Goal: Information Seeking & Learning: Check status

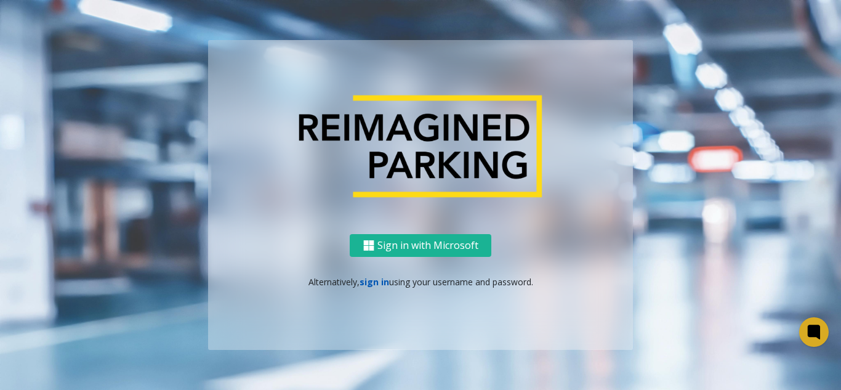
click at [372, 284] on link "sign in" at bounding box center [374, 282] width 30 height 12
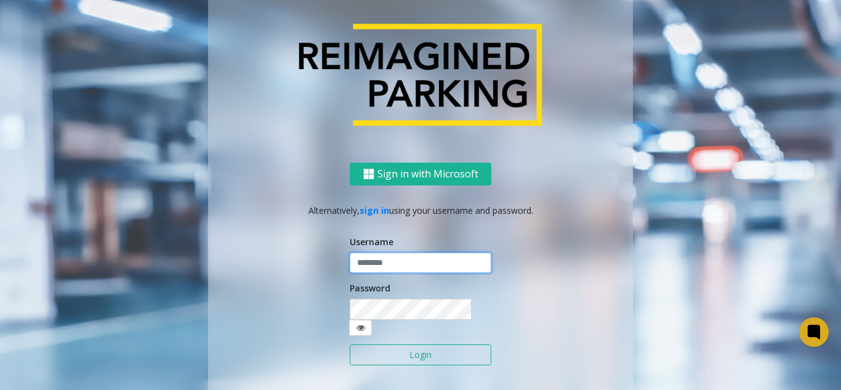
type input "*******"
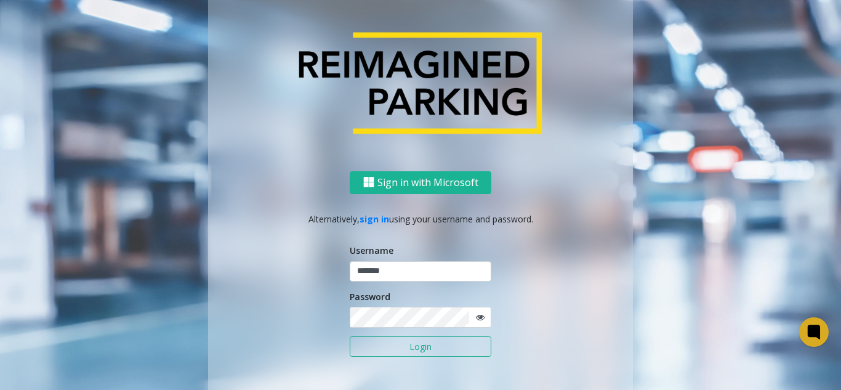
click at [385, 342] on button "Login" at bounding box center [421, 346] width 142 height 21
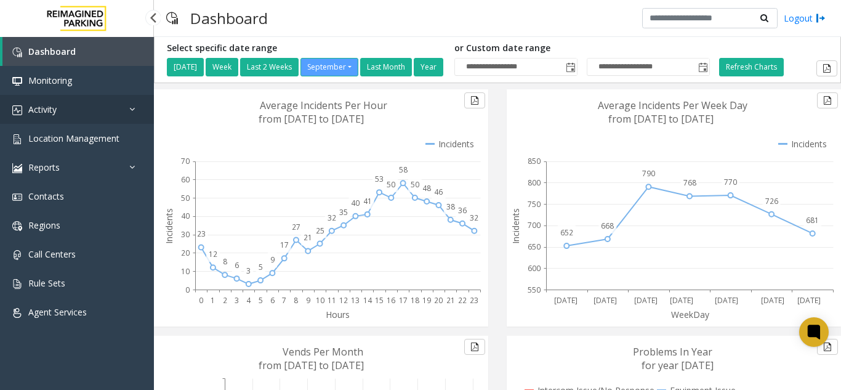
click at [91, 111] on link "Activity" at bounding box center [77, 109] width 154 height 29
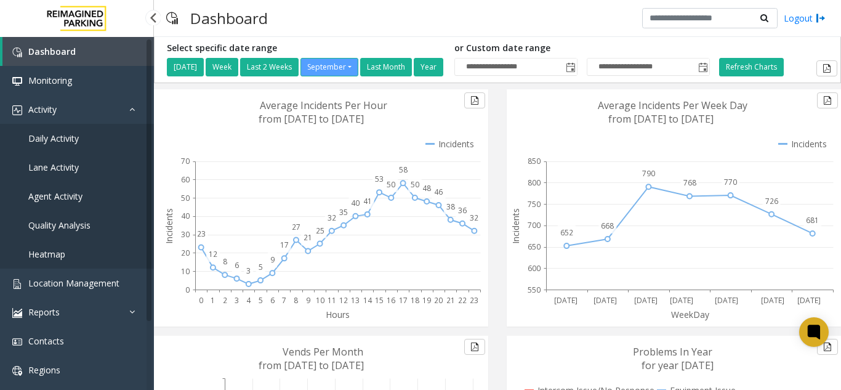
click at [76, 130] on link "Daily Activity" at bounding box center [77, 138] width 154 height 29
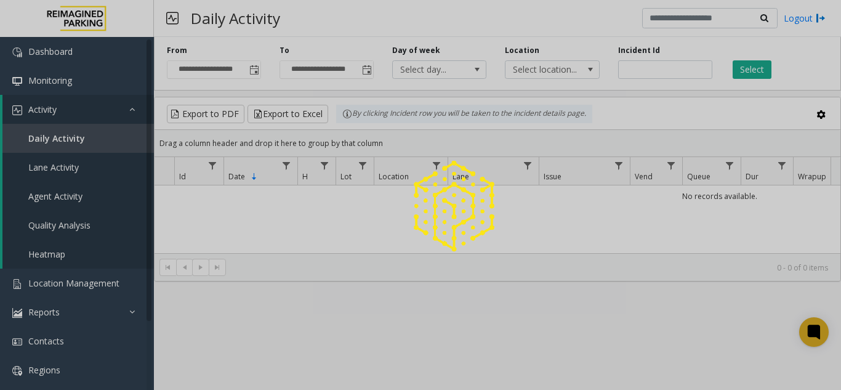
click at [644, 72] on div at bounding box center [420, 195] width 841 height 390
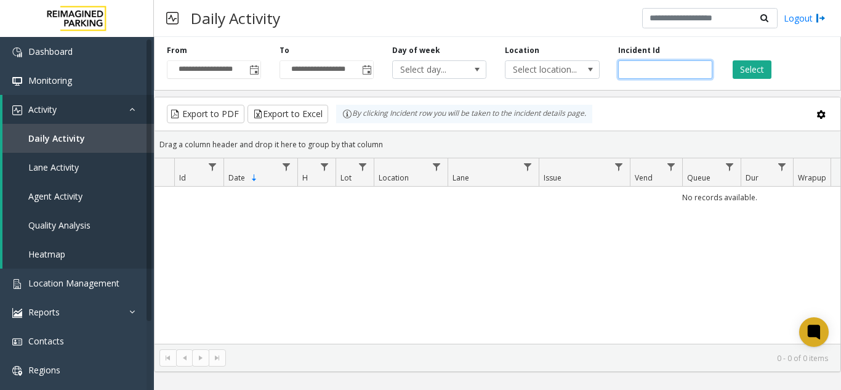
click at [644, 72] on input "number" at bounding box center [665, 69] width 94 height 18
paste input "*******"
type input "*******"
click at [755, 63] on button "Select" at bounding box center [751, 69] width 39 height 18
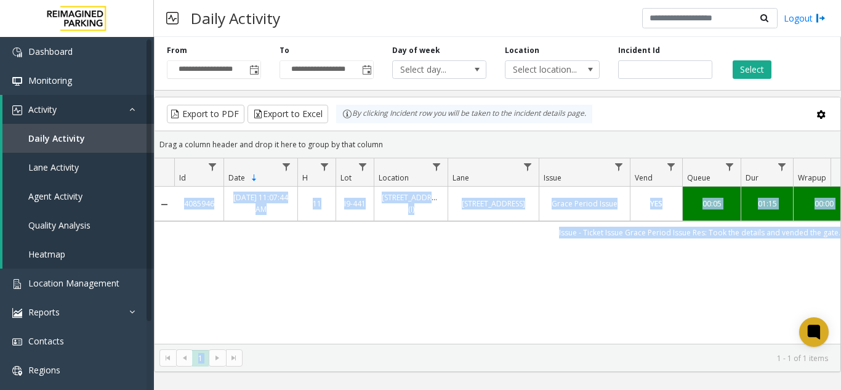
drag, startPoint x: 447, startPoint y: 343, endPoint x: 507, endPoint y: 335, distance: 60.8
click at [506, 335] on kendo-grid "Export to PDF Export to Excel By clicking Incident row you will be taken to the…" at bounding box center [497, 234] width 687 height 275
click at [474, 293] on div "4085946 [DATE] 11:07:44 AM 11 I9-441 [STREET_ADDRESS] (I) [STREET_ADDRESS] Grac…" at bounding box center [497, 264] width 686 height 157
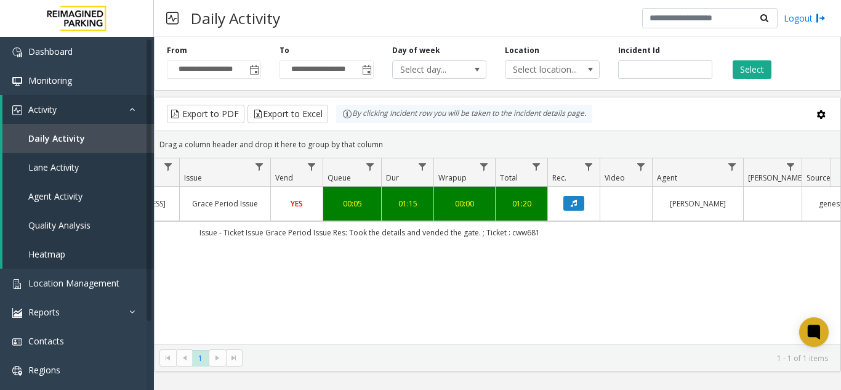
scroll to position [0, 358]
drag, startPoint x: 79, startPoint y: 287, endPoint x: 79, endPoint y: 35, distance: 251.7
click at [79, 286] on span "Location Management" at bounding box center [73, 283] width 91 height 12
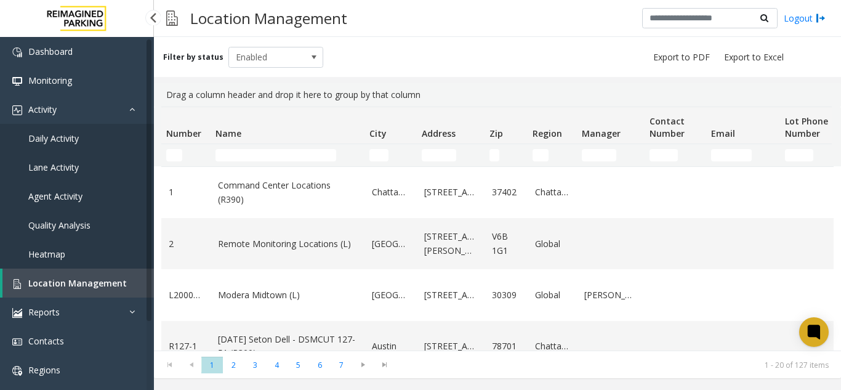
click at [113, 130] on link "Daily Activity" at bounding box center [77, 138] width 154 height 29
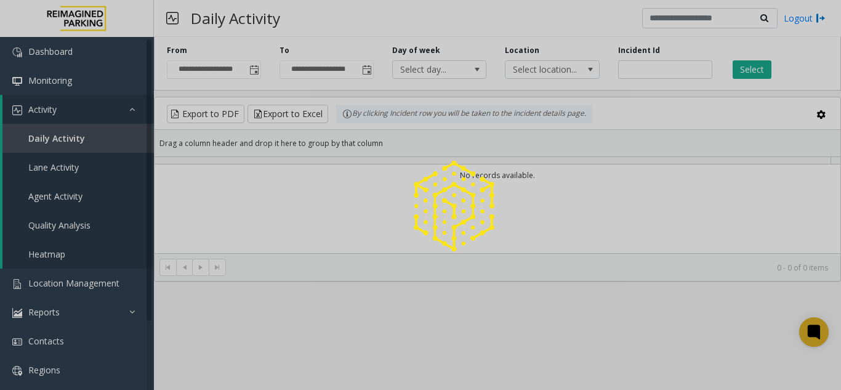
click at [646, 70] on div at bounding box center [420, 195] width 841 height 390
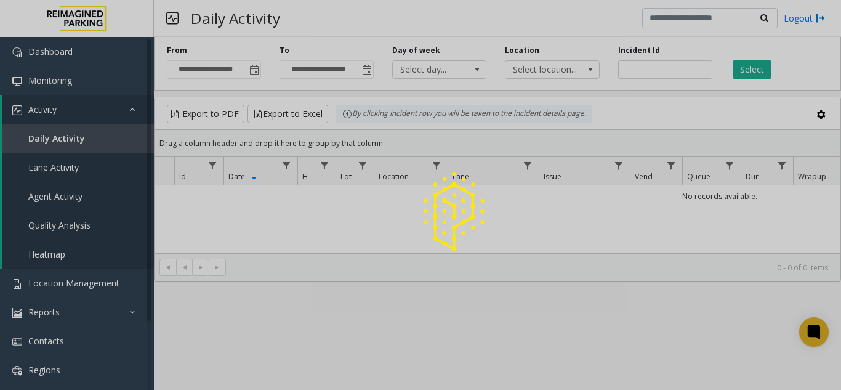
click at [646, 70] on div at bounding box center [420, 195] width 841 height 390
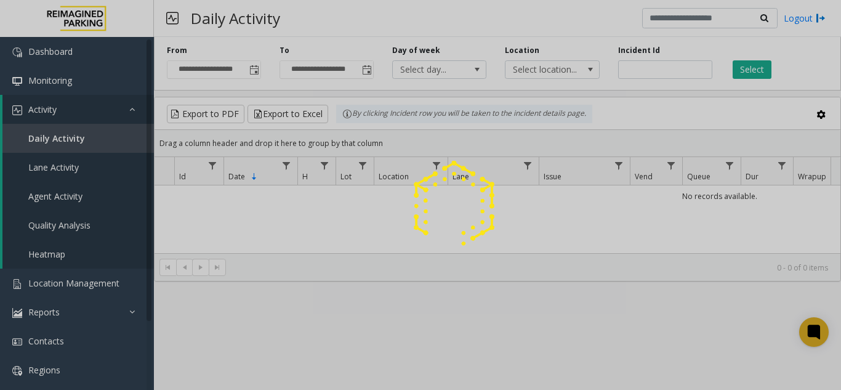
click at [646, 70] on div at bounding box center [420, 195] width 841 height 390
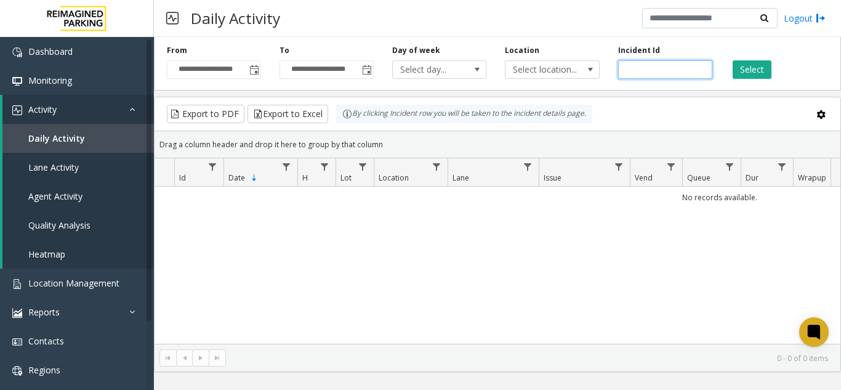
click at [648, 69] on input "number" at bounding box center [665, 69] width 94 height 18
paste input "*******"
type input "*******"
click at [739, 66] on button "Select" at bounding box center [751, 69] width 39 height 18
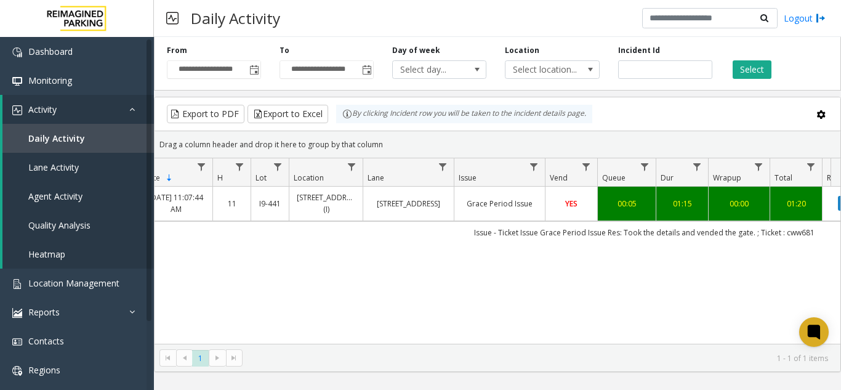
scroll to position [0, 199]
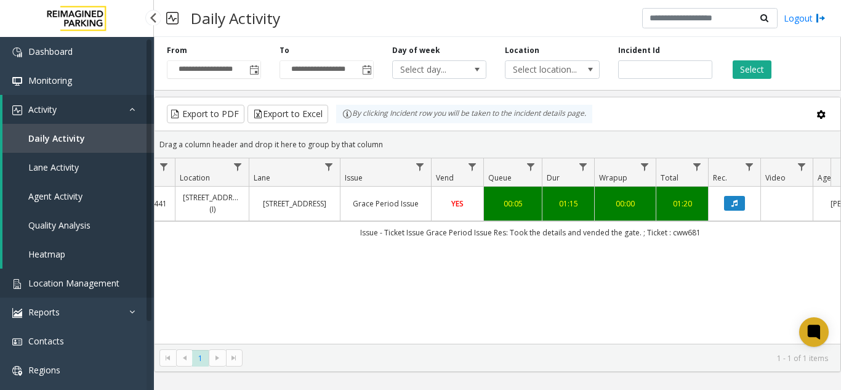
click at [122, 291] on link "Location Management" at bounding box center [77, 282] width 154 height 29
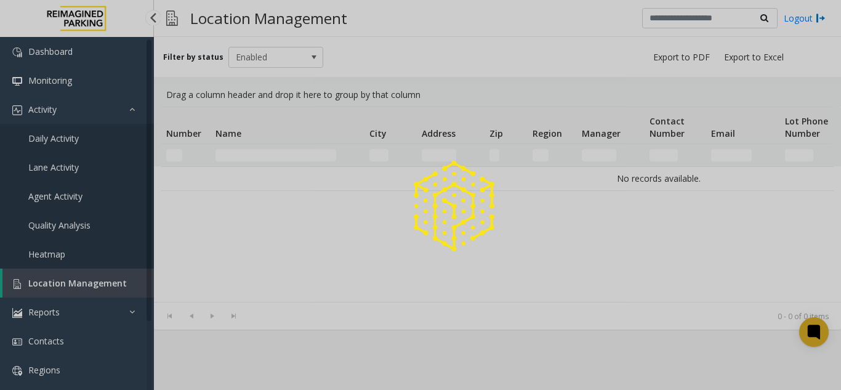
drag, startPoint x: 122, startPoint y: 291, endPoint x: 121, endPoint y: 17, distance: 273.9
click at [122, 289] on div at bounding box center [420, 195] width 841 height 390
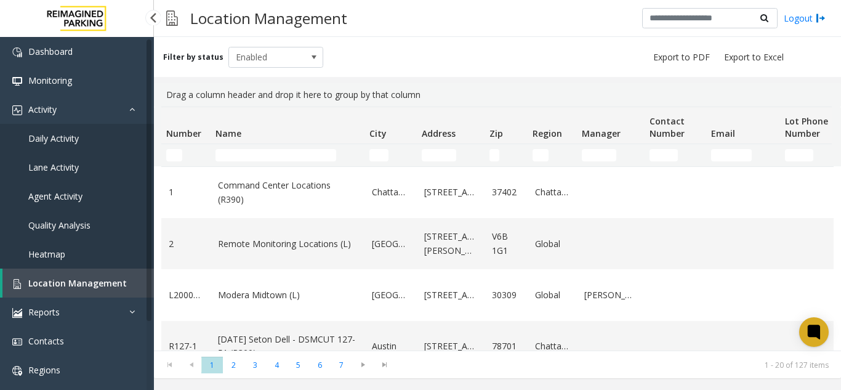
click at [104, 135] on link "Daily Activity" at bounding box center [77, 138] width 154 height 29
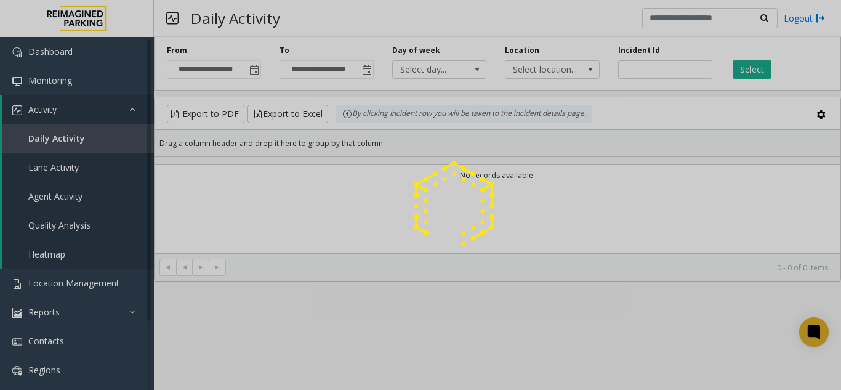
click at [663, 74] on div at bounding box center [420, 195] width 841 height 390
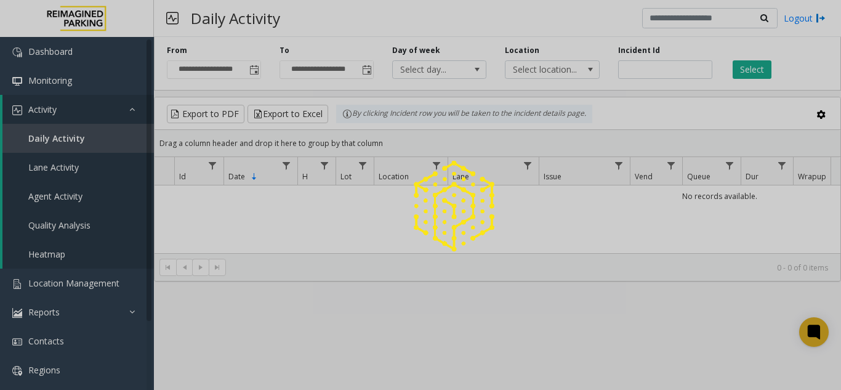
click at [663, 74] on div at bounding box center [420, 195] width 841 height 390
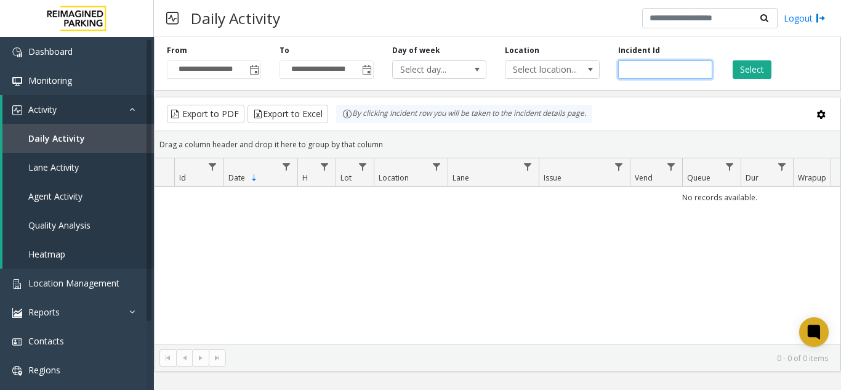
click at [663, 74] on input "number" at bounding box center [665, 69] width 94 height 18
paste input "*******"
type input "*******"
click at [762, 74] on button "Select" at bounding box center [751, 69] width 39 height 18
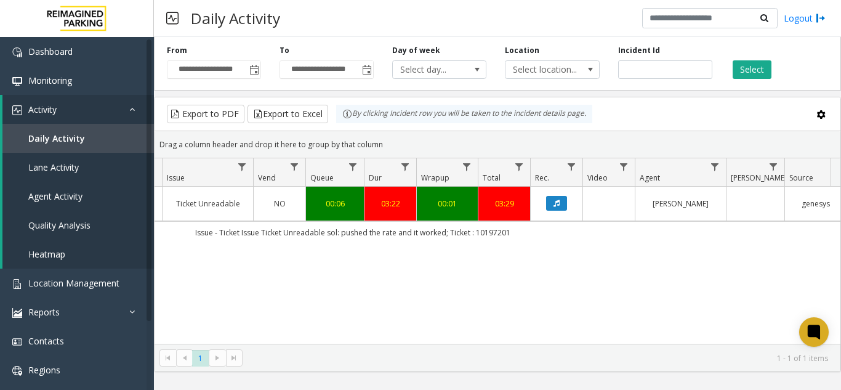
scroll to position [0, 345]
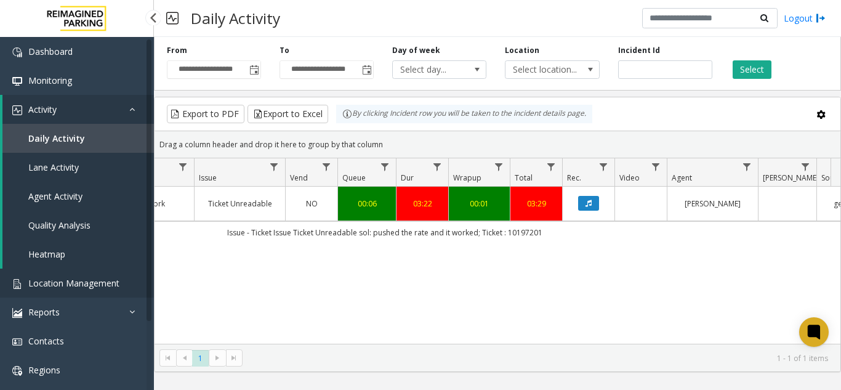
click at [98, 271] on link "Location Management" at bounding box center [77, 282] width 154 height 29
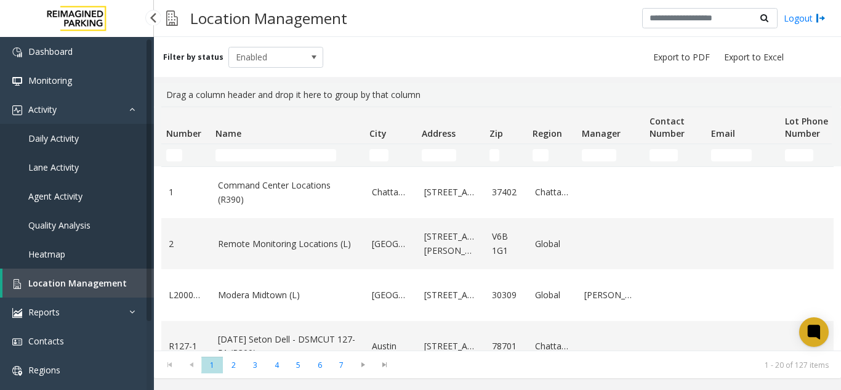
click at [66, 148] on link "Daily Activity" at bounding box center [77, 138] width 154 height 29
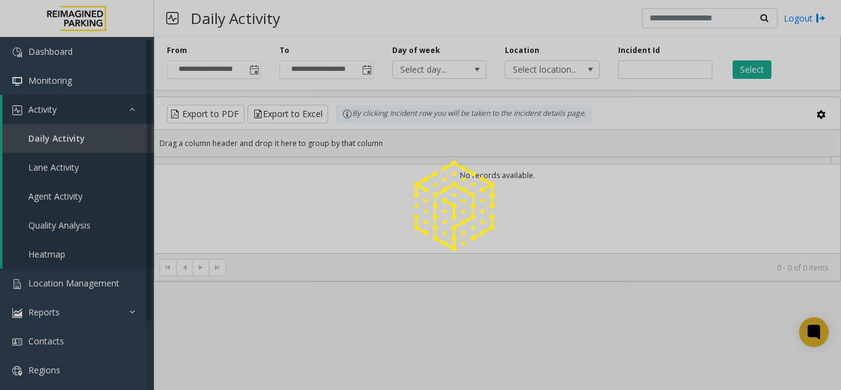
click at [660, 74] on div at bounding box center [420, 195] width 841 height 390
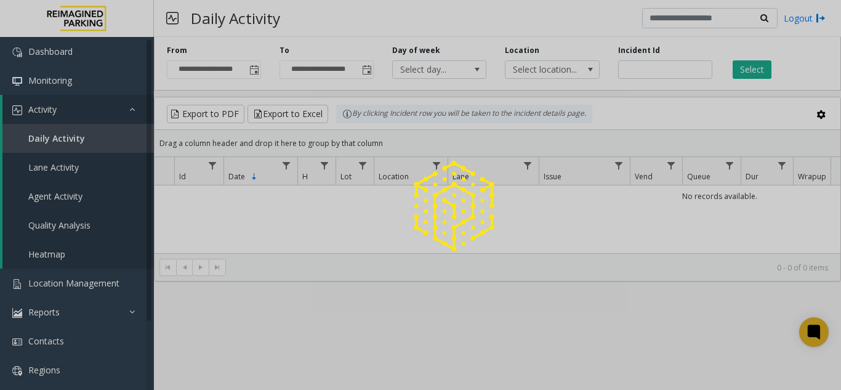
click at [660, 74] on div at bounding box center [420, 195] width 841 height 390
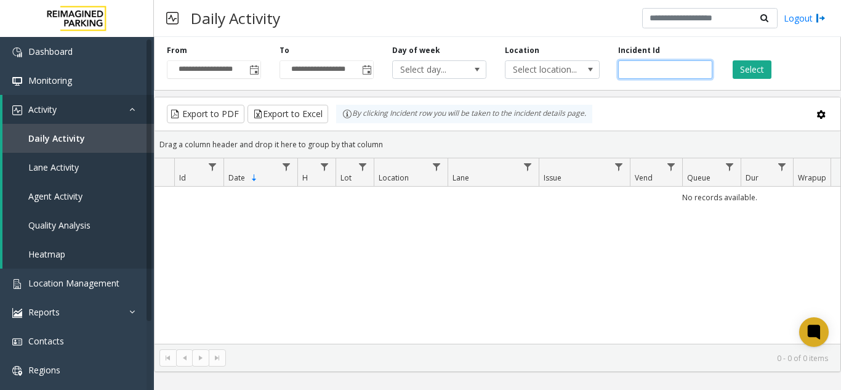
click at [651, 74] on input "number" at bounding box center [665, 69] width 94 height 18
paste input "*******"
type input "*******"
click at [742, 70] on button "Select" at bounding box center [751, 69] width 39 height 18
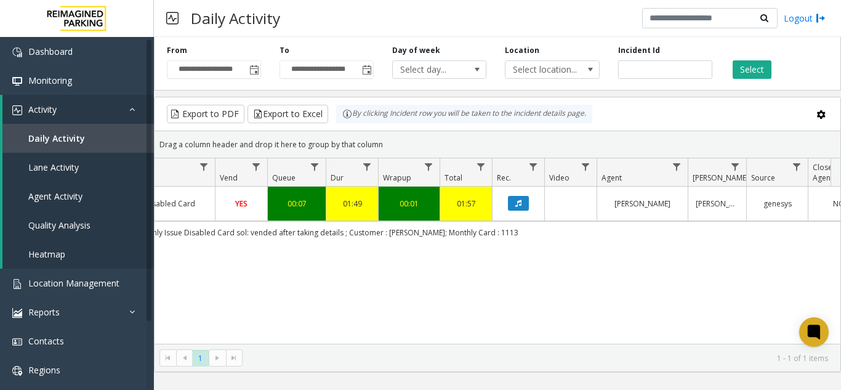
scroll to position [0, 417]
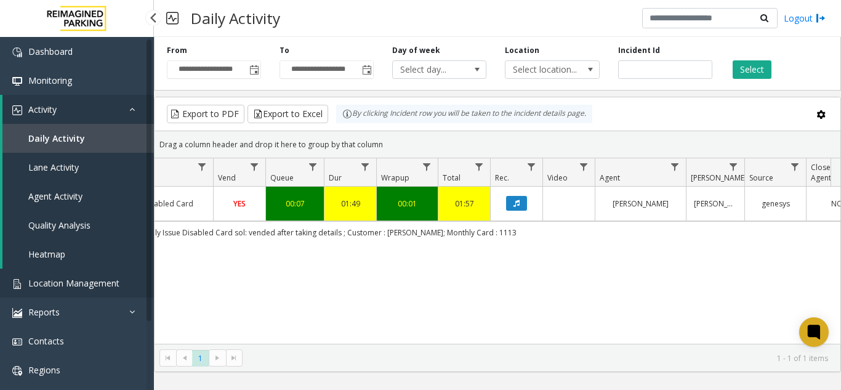
click at [81, 279] on span "Location Management" at bounding box center [73, 283] width 91 height 12
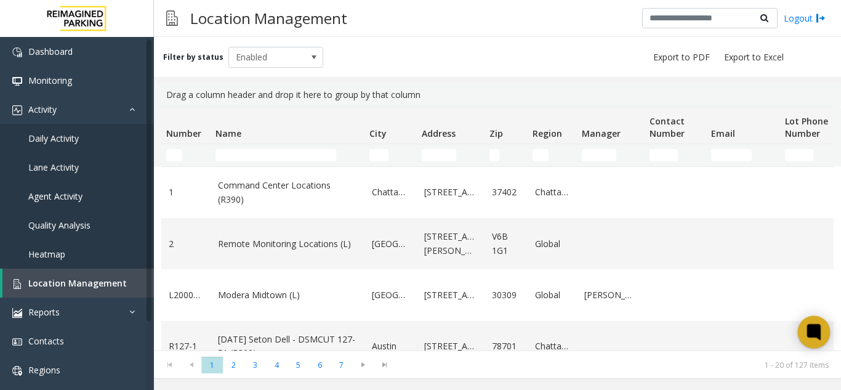
click at [816, 337] on icon at bounding box center [814, 332] width 20 height 20
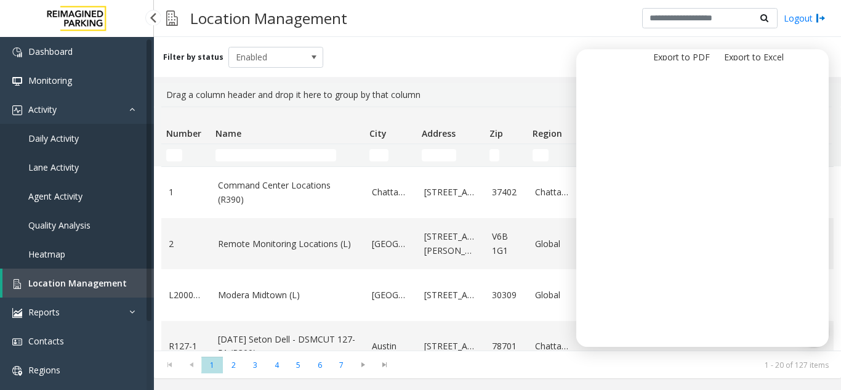
click at [87, 140] on link "Daily Activity" at bounding box center [77, 138] width 154 height 29
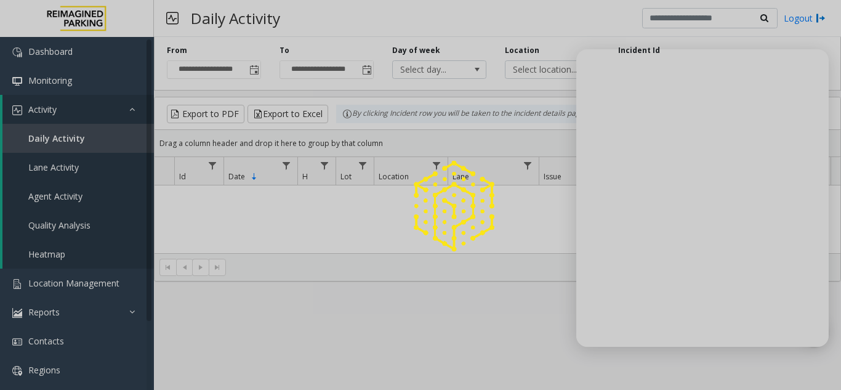
click at [810, 81] on div at bounding box center [420, 195] width 841 height 390
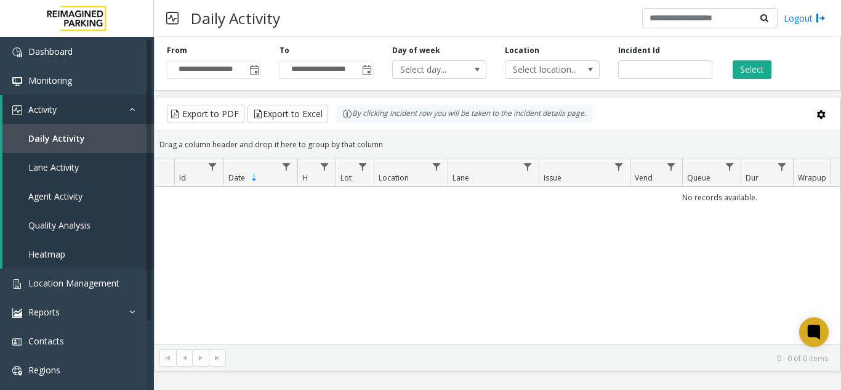
click at [695, 90] on div "**********" at bounding box center [497, 202] width 687 height 340
click at [676, 74] on input "number" at bounding box center [665, 69] width 94 height 18
paste input "*******"
type input "*******"
click at [727, 71] on div "Select" at bounding box center [777, 62] width 113 height 34
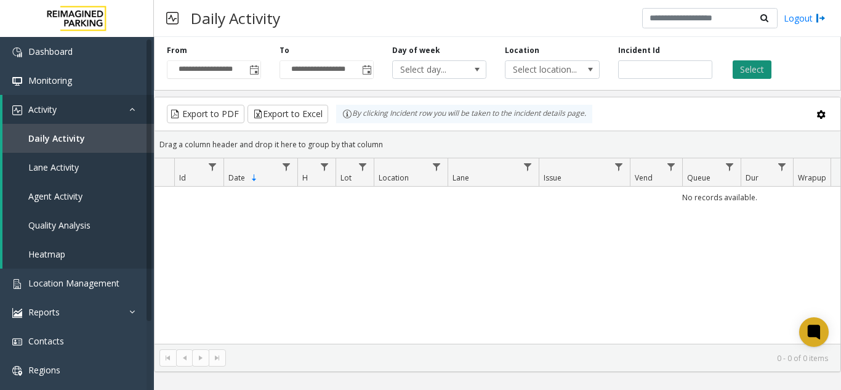
click at [748, 64] on button "Select" at bounding box center [751, 69] width 39 height 18
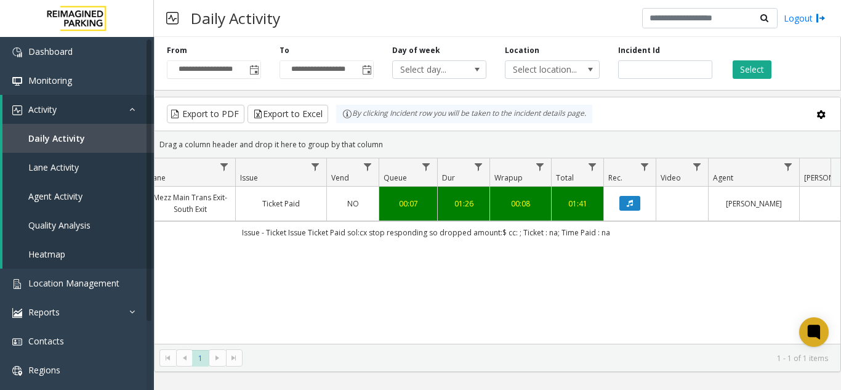
scroll to position [0, 304]
drag, startPoint x: 552, startPoint y: 131, endPoint x: 824, endPoint y: 190, distance: 278.4
click at [569, 132] on kendo-grid "Export to PDF Export to Excel By clicking Incident row you will be taken to the…" at bounding box center [497, 234] width 687 height 275
click at [74, 276] on link "Location Management" at bounding box center [77, 282] width 154 height 29
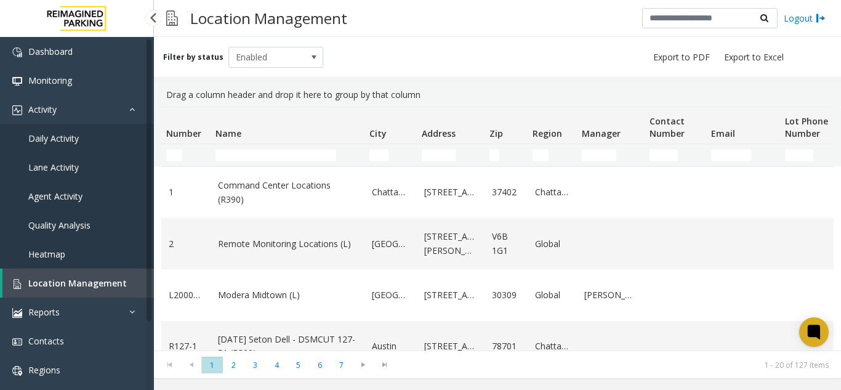
click at [98, 141] on link "Daily Activity" at bounding box center [77, 138] width 154 height 29
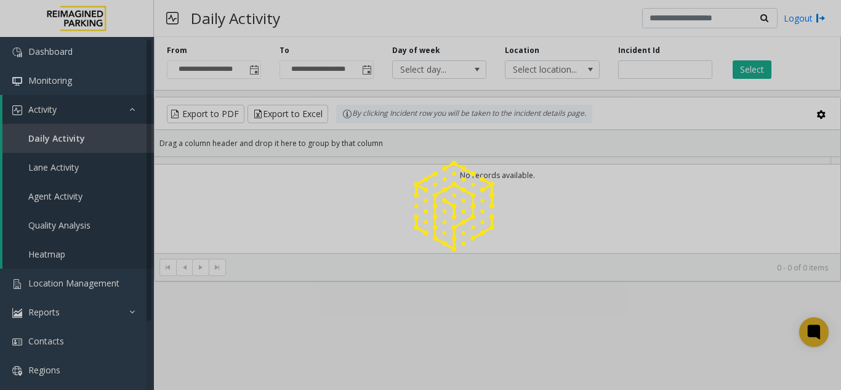
click at [660, 68] on div at bounding box center [420, 195] width 841 height 390
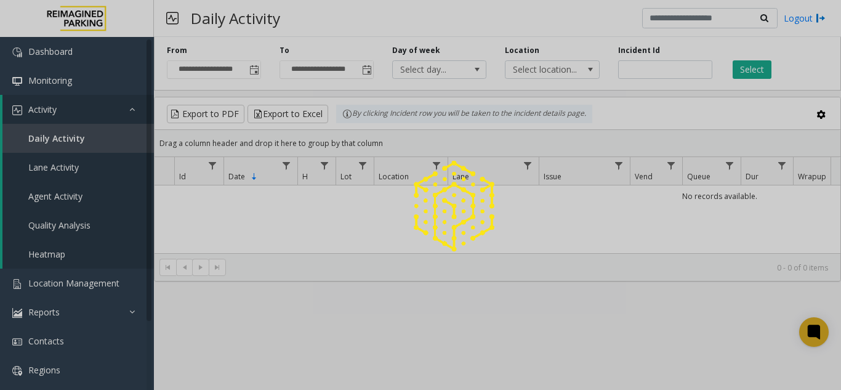
click at [660, 68] on div at bounding box center [420, 195] width 841 height 390
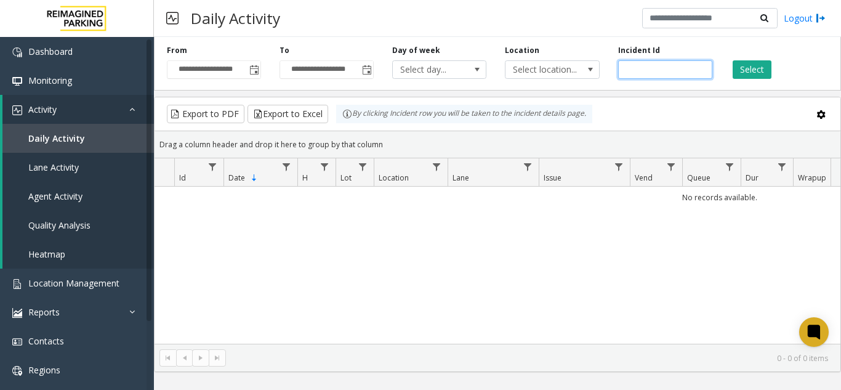
click at [660, 68] on input "number" at bounding box center [665, 69] width 94 height 18
paste input "*******"
type input "*******"
click at [751, 69] on button "Select" at bounding box center [751, 69] width 39 height 18
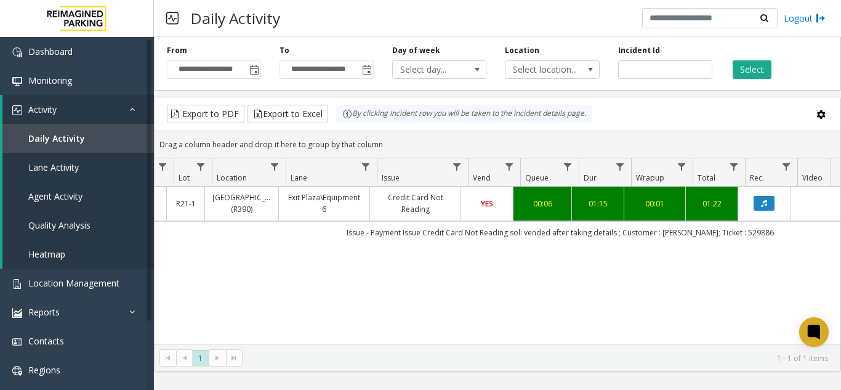
scroll to position [0, 169]
click at [54, 261] on link "Heatmap" at bounding box center [77, 253] width 151 height 29
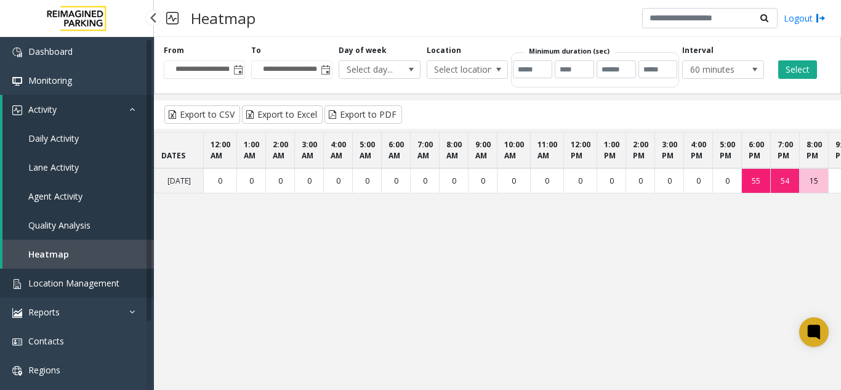
click at [54, 280] on span "Location Management" at bounding box center [73, 283] width 91 height 12
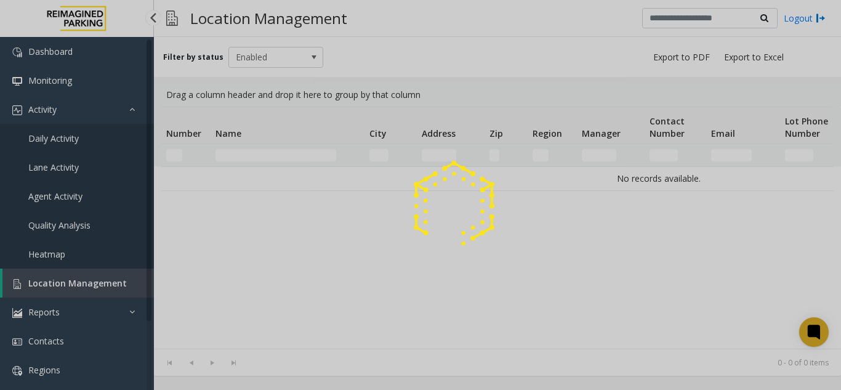
click at [54, 280] on div at bounding box center [420, 195] width 841 height 390
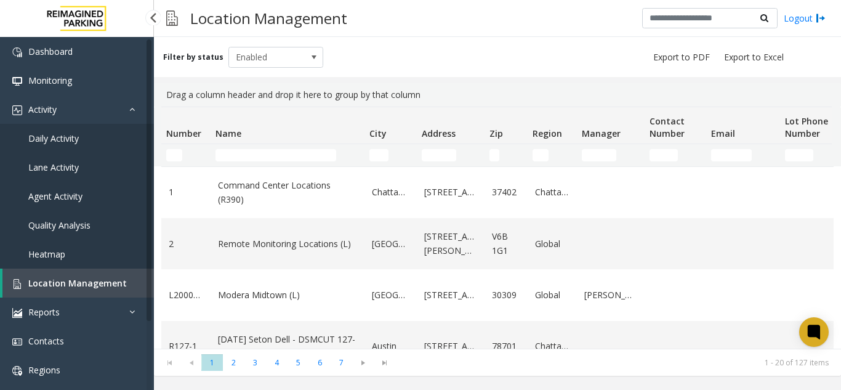
click at [116, 278] on span "Location Management" at bounding box center [77, 283] width 98 height 12
click at [824, 323] on icon at bounding box center [814, 332] width 20 height 20
click at [79, 137] on link "Daily Activity" at bounding box center [77, 138] width 154 height 29
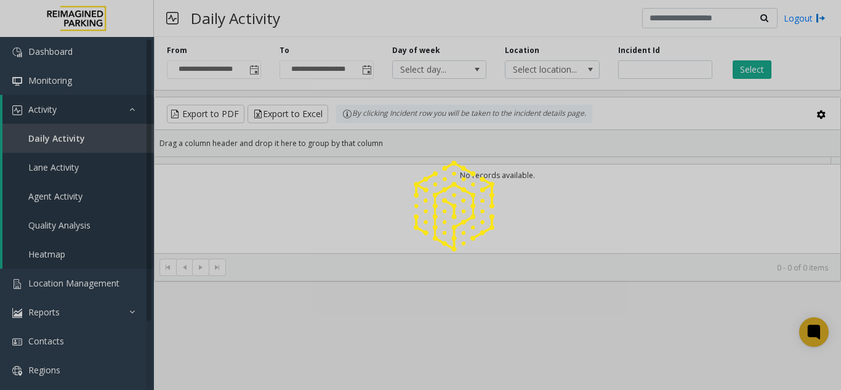
click at [671, 74] on div at bounding box center [420, 195] width 841 height 390
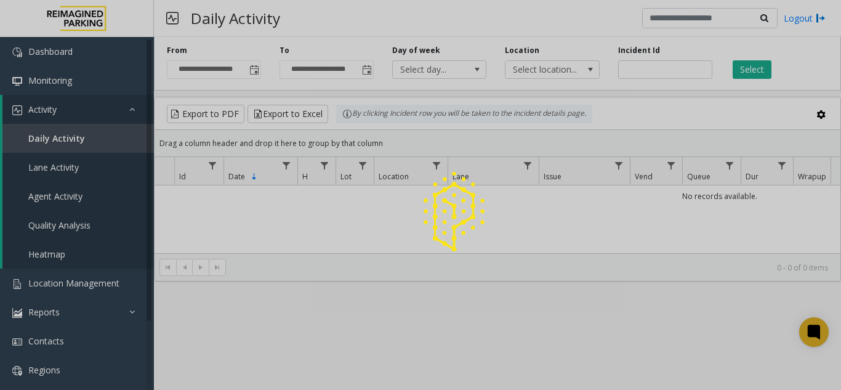
click at [667, 71] on div at bounding box center [420, 195] width 841 height 390
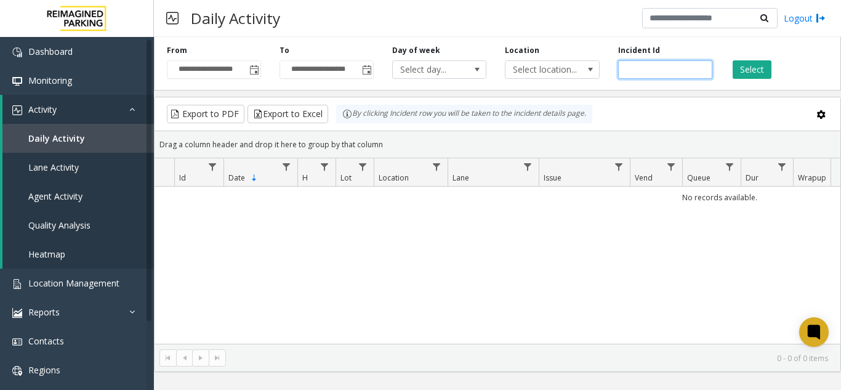
click at [667, 71] on input "number" at bounding box center [665, 69] width 94 height 18
paste input "*******"
type input "*******"
click at [727, 70] on div "Select" at bounding box center [777, 62] width 113 height 34
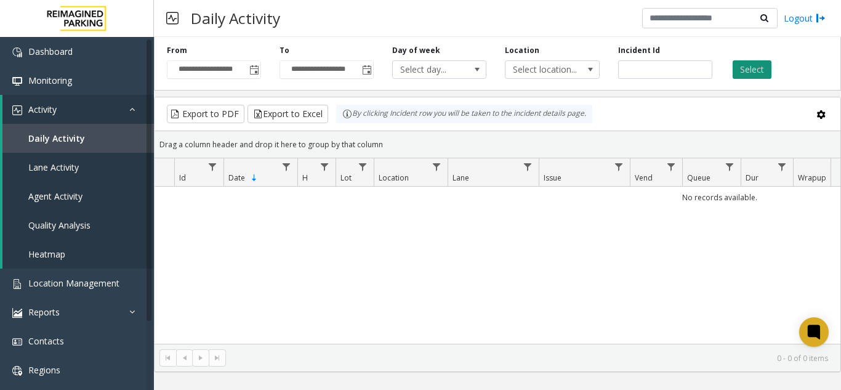
click at [742, 66] on button "Select" at bounding box center [751, 69] width 39 height 18
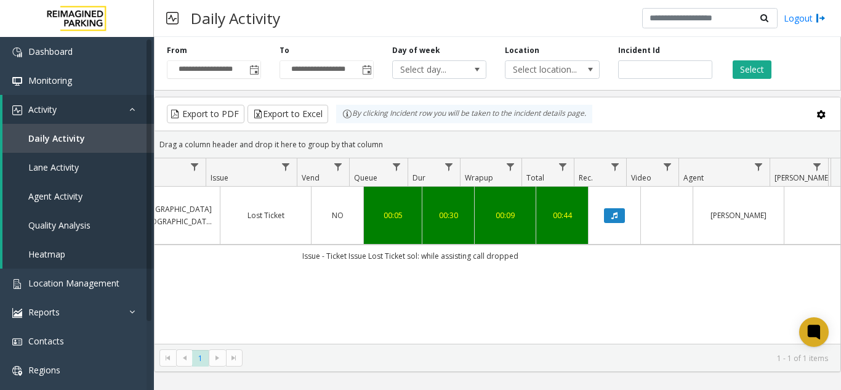
scroll to position [0, 319]
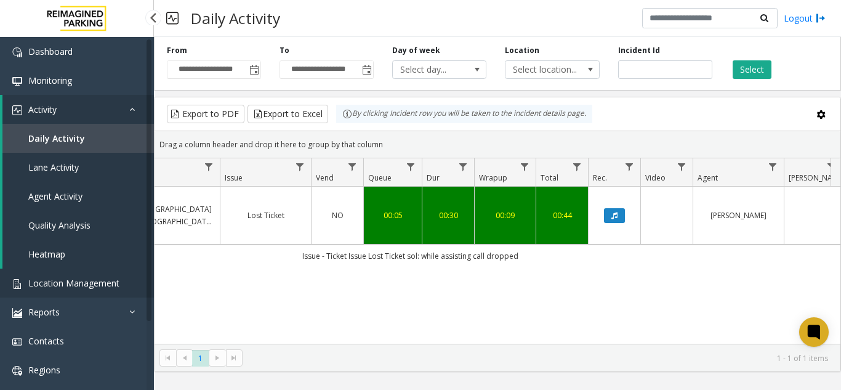
click at [114, 282] on span "Location Management" at bounding box center [73, 283] width 91 height 12
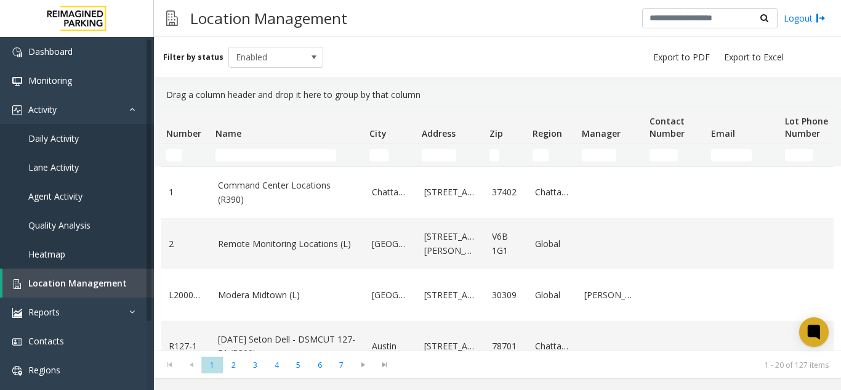
click at [835, 325] on kendo-grid-list "1 Command Center Locations (R390) [GEOGRAPHIC_DATA] [STREET_ADDRESS][GEOGRAPHIC…" at bounding box center [497, 258] width 687 height 184
drag, startPoint x: 829, startPoint y: 331, endPoint x: 824, endPoint y: 334, distance: 6.7
click at [827, 332] on body "Dashboard Monitoring Activity Daily Activity Lane Activity Agent Activity Quali…" at bounding box center [420, 195] width 841 height 390
click at [823, 334] on icon at bounding box center [814, 332] width 20 height 20
click at [821, 319] on div at bounding box center [814, 332] width 33 height 33
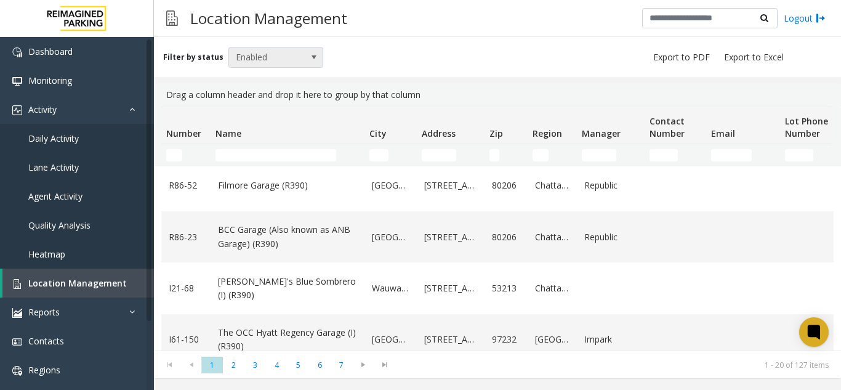
scroll to position [246, 0]
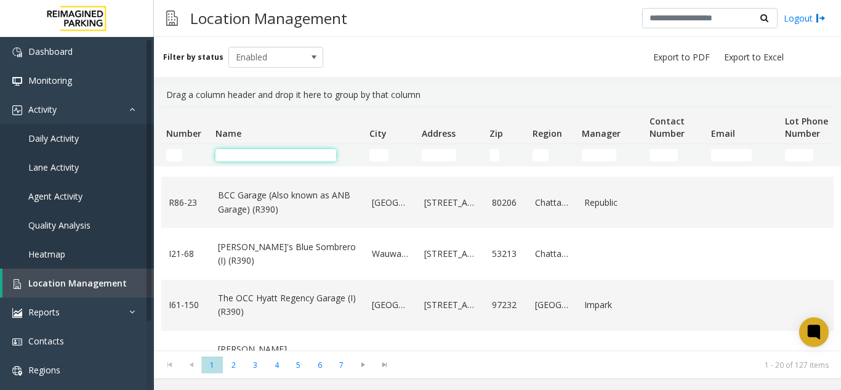
click at [251, 151] on input "Name Filter" at bounding box center [275, 155] width 121 height 12
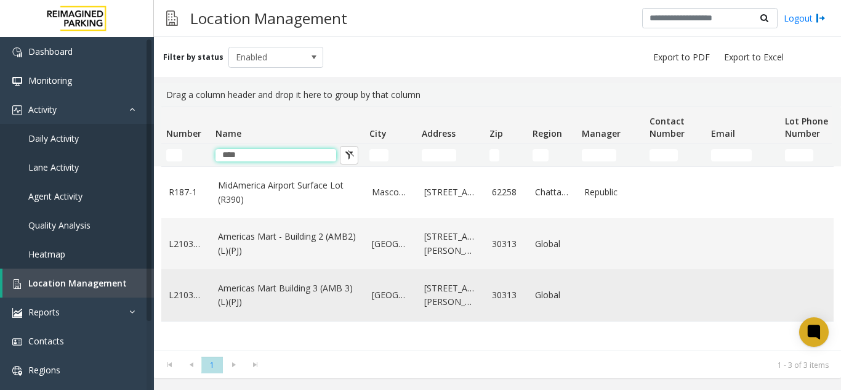
scroll to position [0, 0]
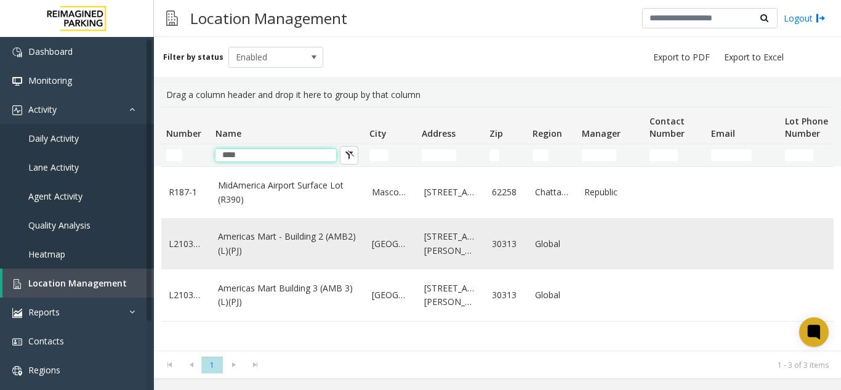
type input "****"
click at [264, 245] on link "Americas Mart - Building 2 (AMB2) (L)(PJ)" at bounding box center [287, 244] width 139 height 28
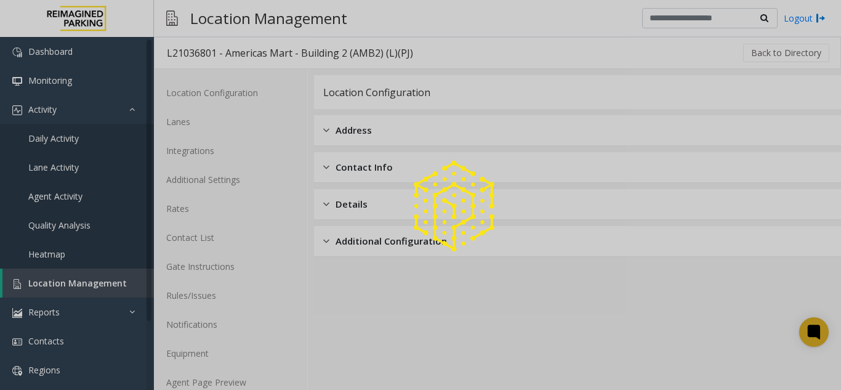
click at [235, 383] on div at bounding box center [420, 195] width 841 height 390
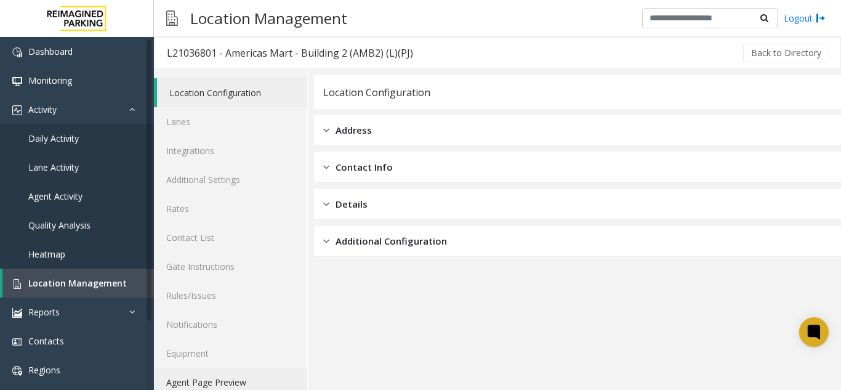
click at [235, 383] on link "Agent Page Preview" at bounding box center [230, 381] width 153 height 29
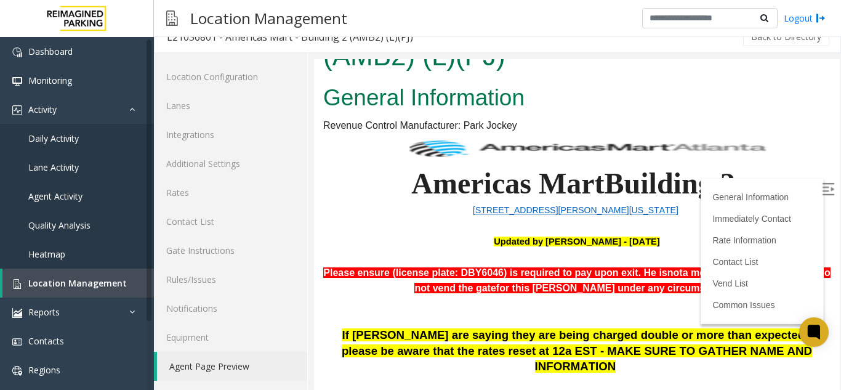
scroll to position [62, 0]
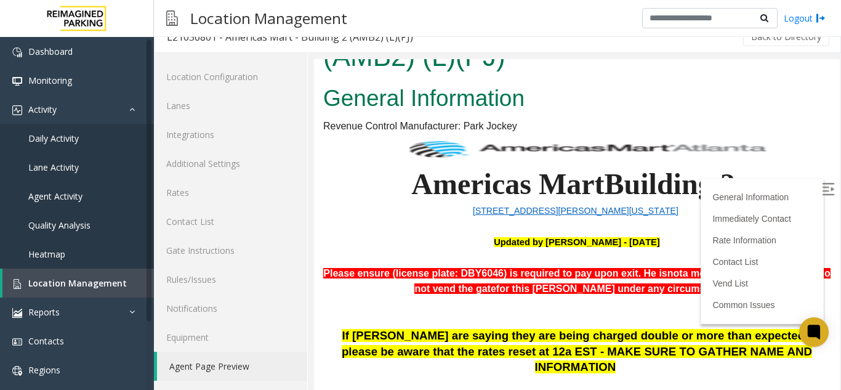
click at [822, 191] on img at bounding box center [828, 189] width 12 height 12
click at [74, 145] on link "Daily Activity" at bounding box center [77, 138] width 154 height 29
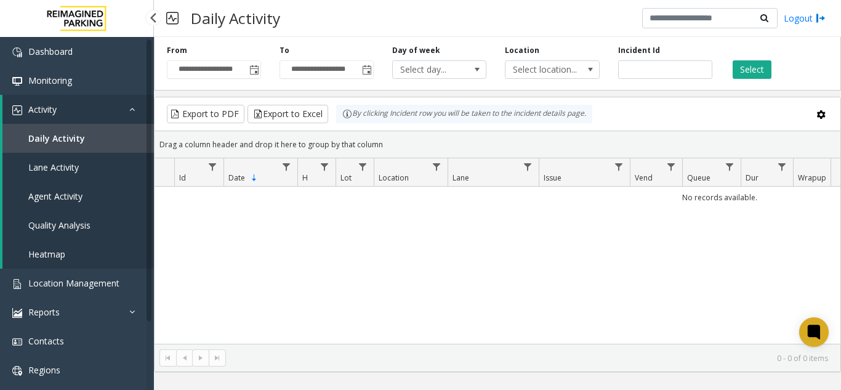
click at [100, 138] on link "Daily Activity" at bounding box center [77, 138] width 151 height 29
click at [107, 271] on link "Location Management" at bounding box center [77, 282] width 154 height 29
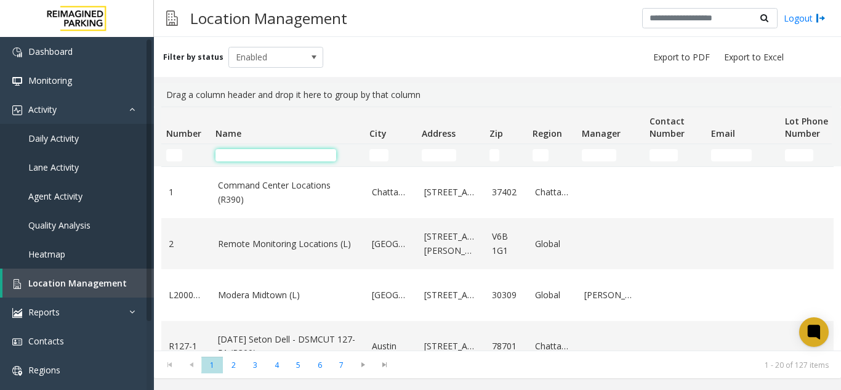
click at [238, 158] on input "Name Filter" at bounding box center [275, 155] width 121 height 12
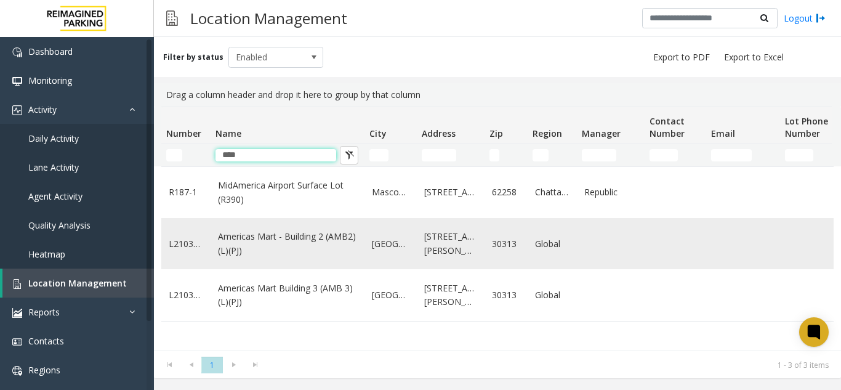
type input "****"
click at [255, 239] on link "Americas Mart - Building 2 (AMB2) (L)(PJ)" at bounding box center [287, 244] width 139 height 28
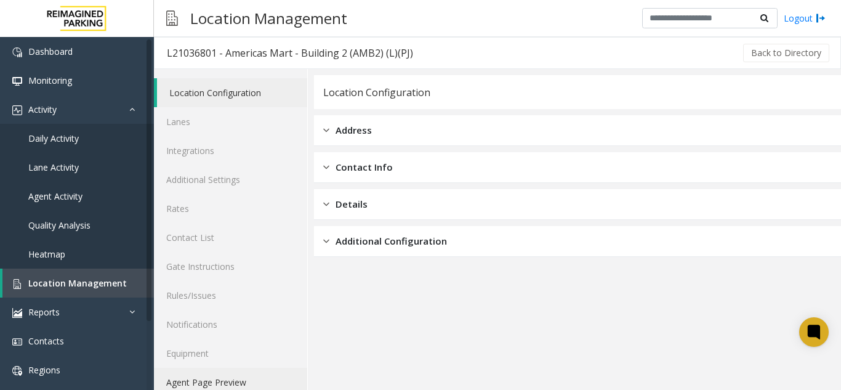
click at [213, 387] on link "Agent Page Preview" at bounding box center [230, 381] width 153 height 29
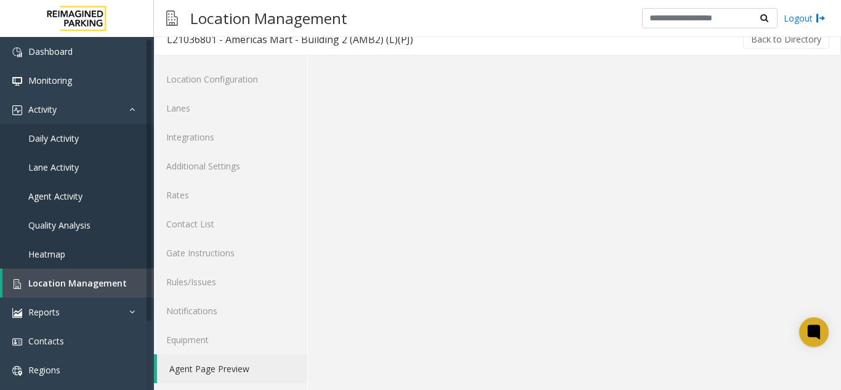
scroll to position [16, 0]
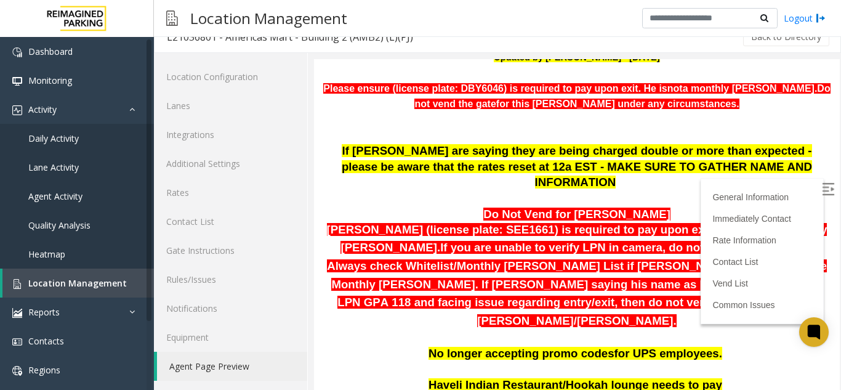
click at [820, 182] on label at bounding box center [829, 191] width 18 height 18
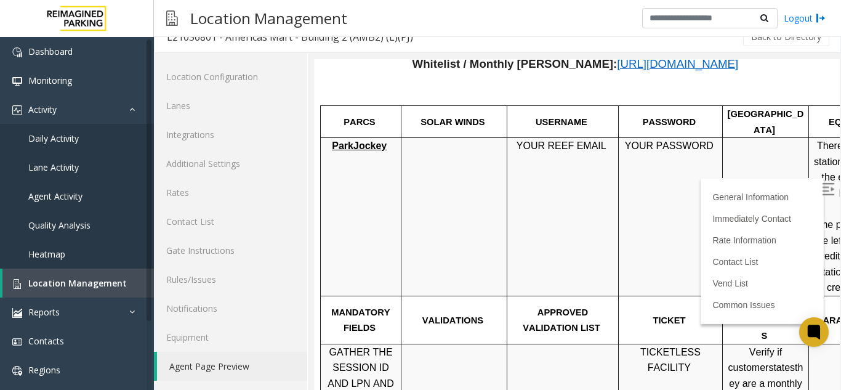
scroll to position [492, 0]
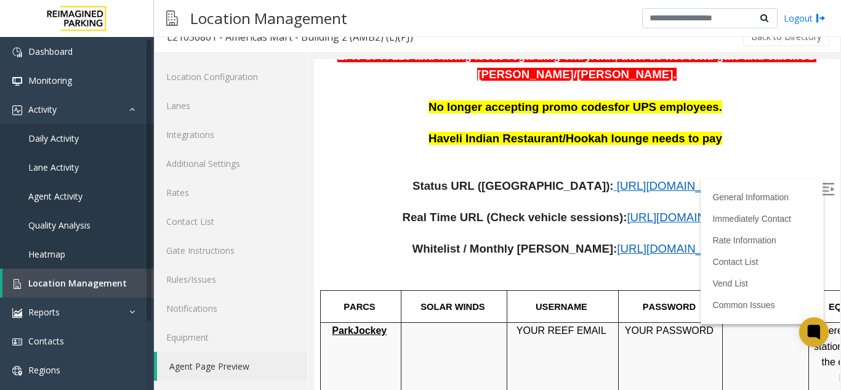
click at [617, 179] on span "[URL][DOMAIN_NAME]" at bounding box center [677, 185] width 121 height 13
click at [98, 276] on link "Location Management" at bounding box center [77, 282] width 151 height 29
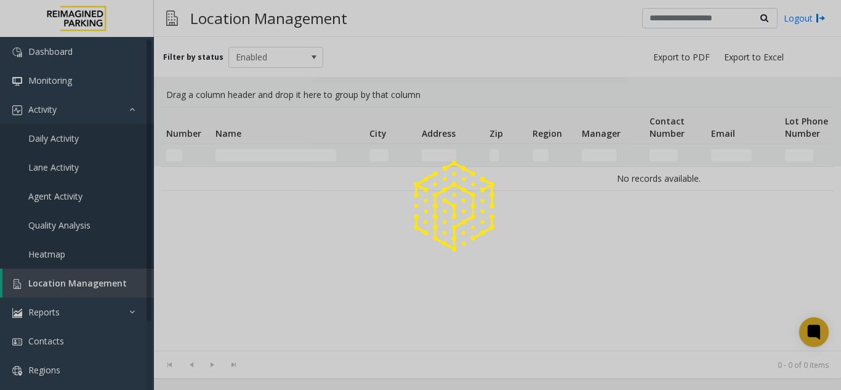
click at [259, 52] on div at bounding box center [420, 195] width 841 height 390
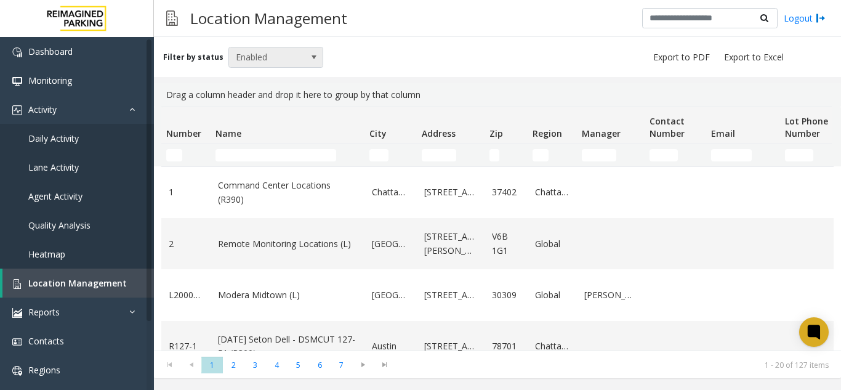
click at [305, 49] on span at bounding box center [313, 57] width 17 height 20
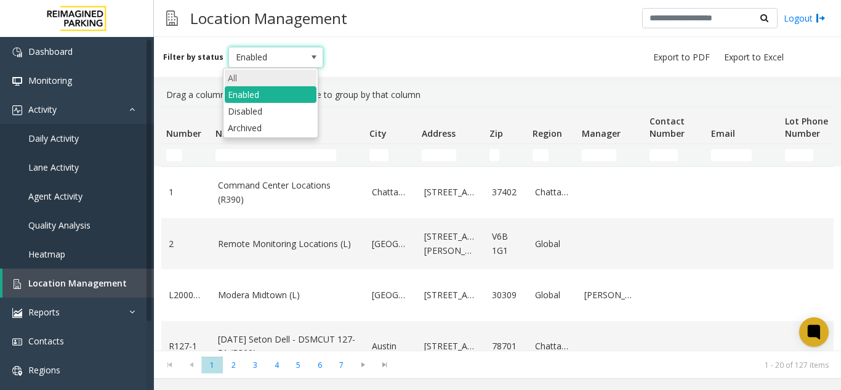
click at [283, 83] on li "All" at bounding box center [271, 78] width 92 height 17
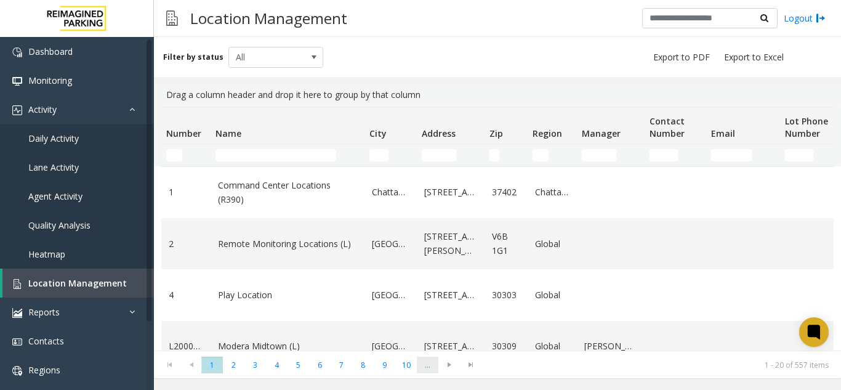
click at [427, 367] on span "..." at bounding box center [428, 364] width 22 height 17
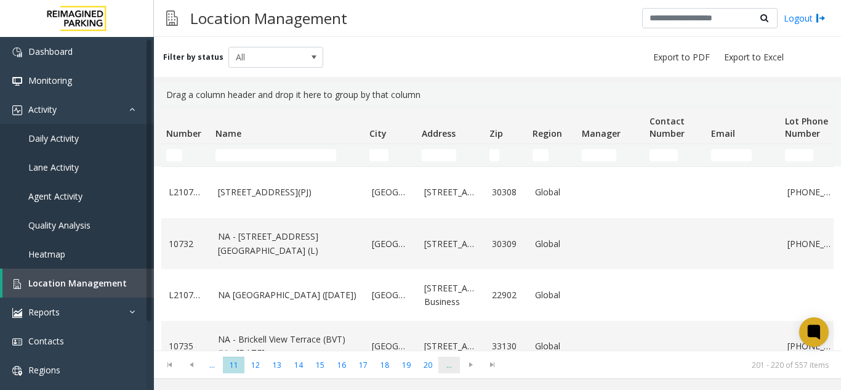
click at [451, 363] on span "..." at bounding box center [449, 364] width 22 height 17
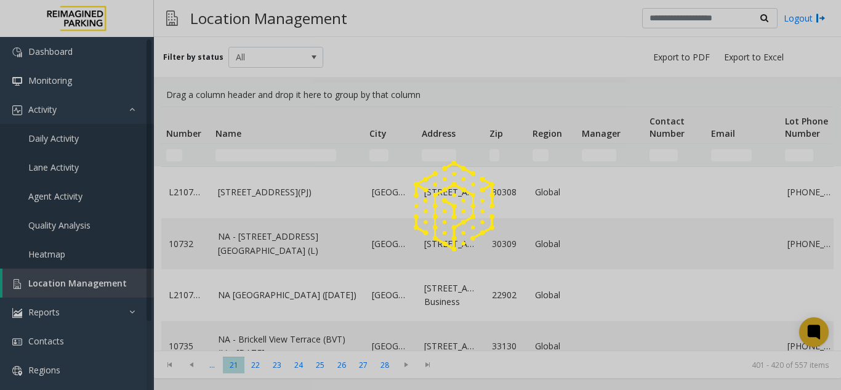
click at [451, 363] on div at bounding box center [420, 195] width 841 height 390
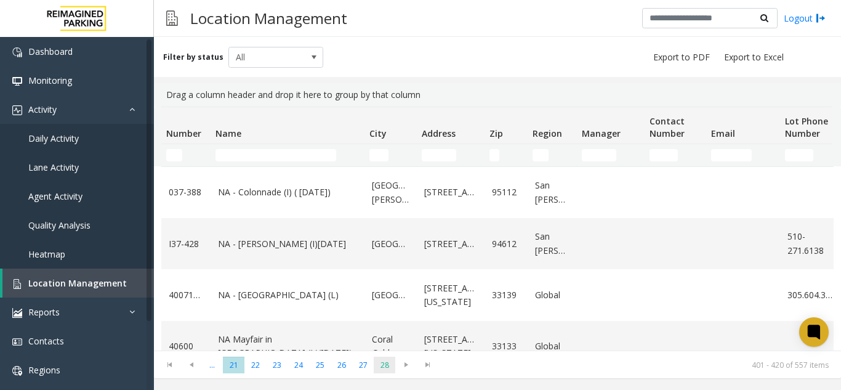
click at [384, 365] on span "28" at bounding box center [385, 364] width 22 height 17
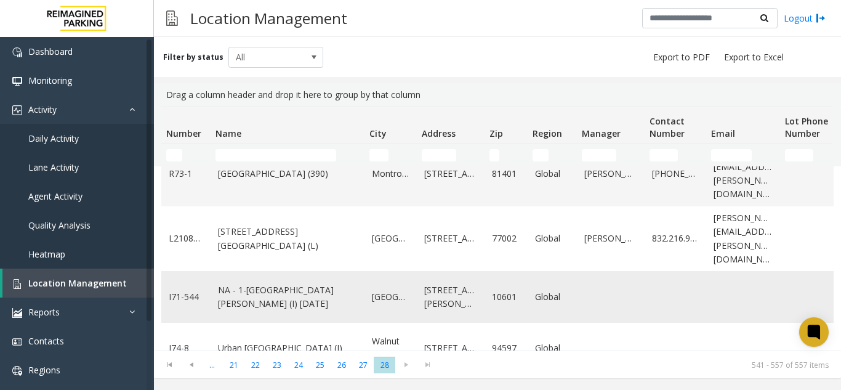
scroll to position [185, 0]
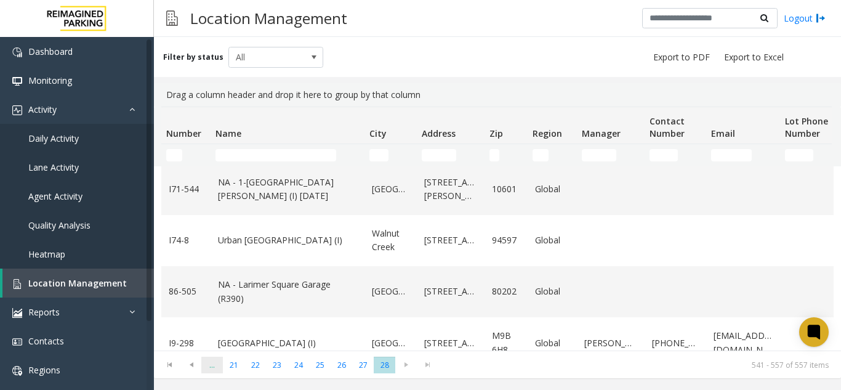
click at [210, 366] on span "..." at bounding box center [212, 364] width 22 height 17
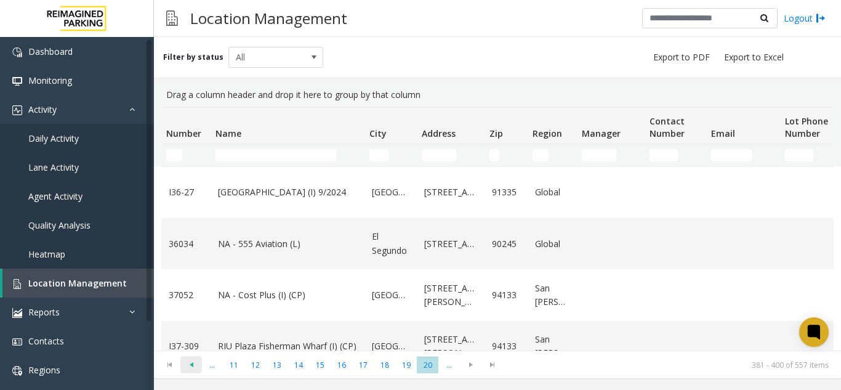
click at [198, 366] on span "Go to the previous page" at bounding box center [191, 364] width 17 height 10
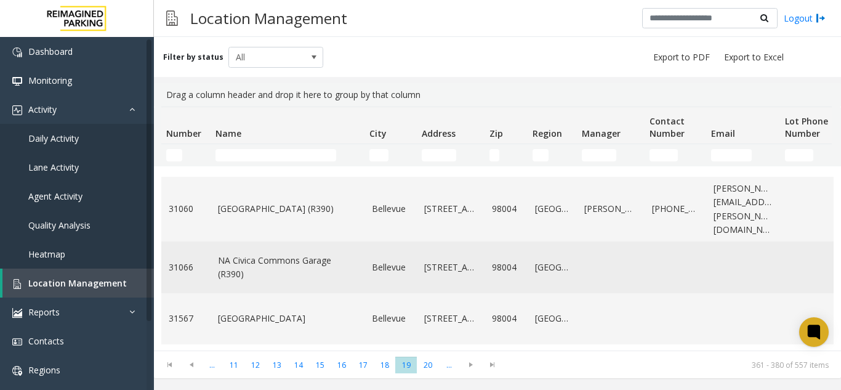
scroll to position [878, 0]
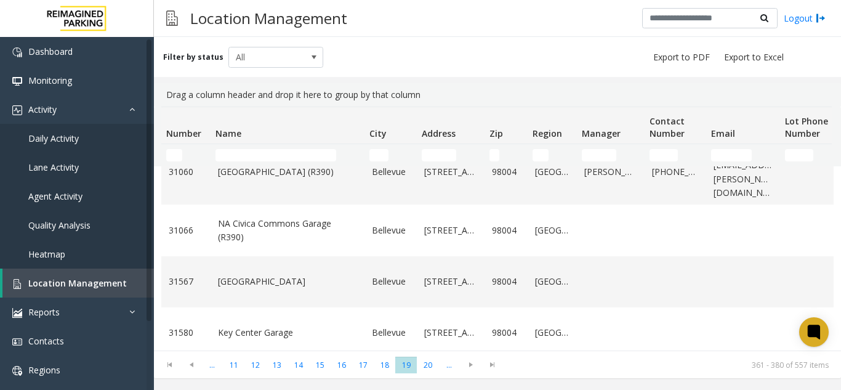
click at [249, 375] on kendo-pager "*** ** ** ** ** ** ** ** ** ** ** *** ... 11 12 13 14 15 16 17 18 19 20 ... 361…" at bounding box center [497, 364] width 687 height 28
click at [260, 362] on span "12" at bounding box center [255, 364] width 22 height 17
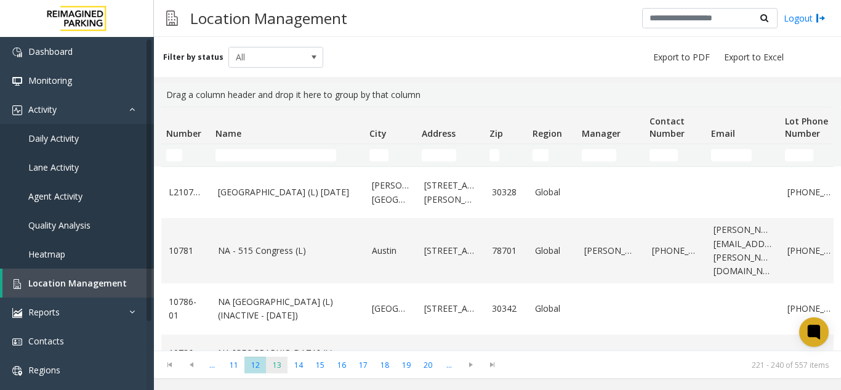
click at [283, 362] on span "13" at bounding box center [277, 364] width 22 height 17
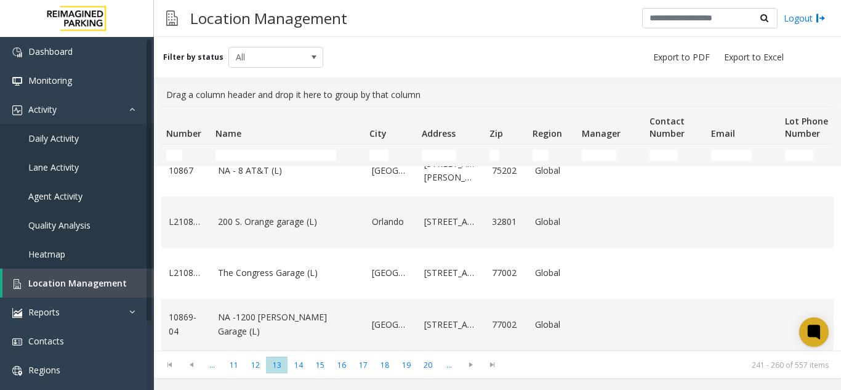
scroll to position [906, 0]
click at [299, 362] on span "14" at bounding box center [298, 364] width 22 height 17
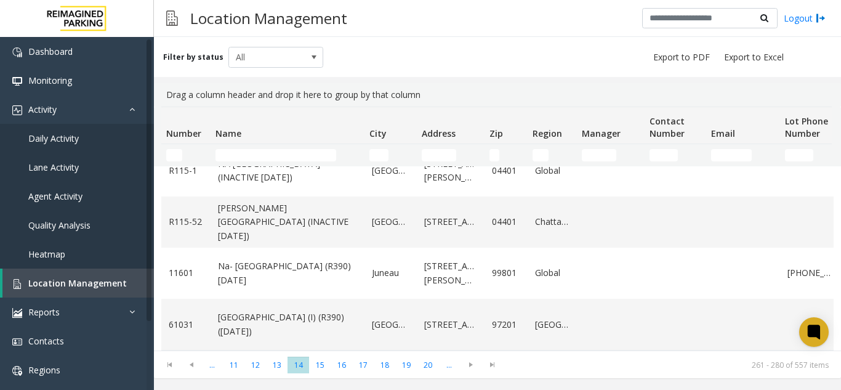
scroll to position [892, 0]
click at [324, 359] on span "15" at bounding box center [320, 364] width 22 height 17
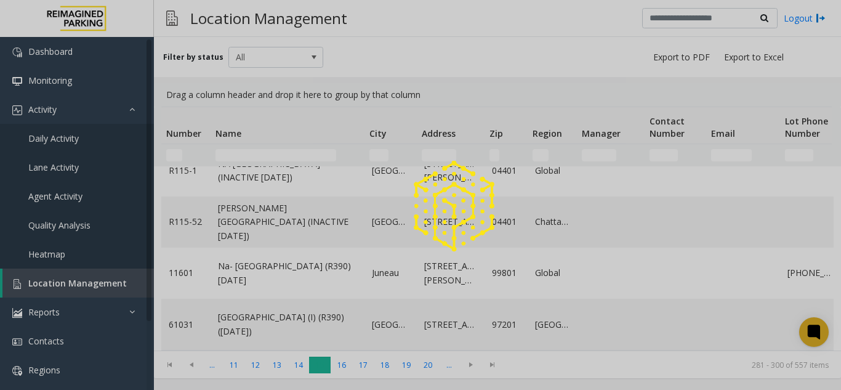
scroll to position [0, 0]
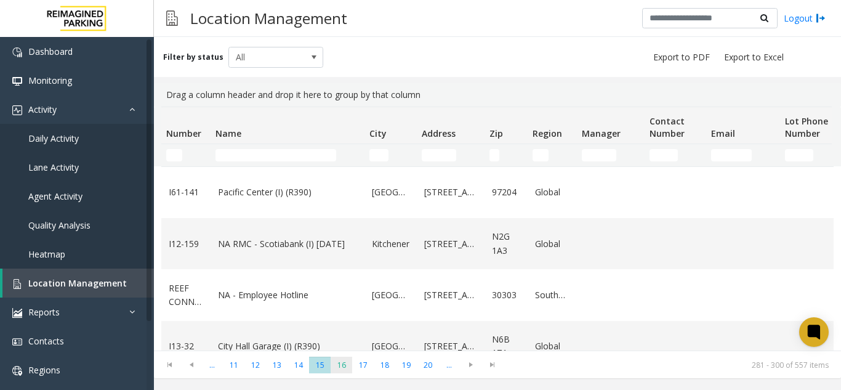
click at [348, 358] on span "16" at bounding box center [342, 364] width 22 height 17
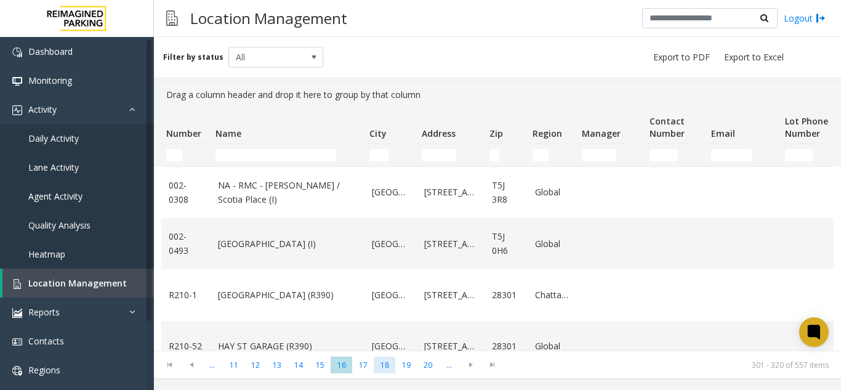
click at [375, 363] on span "18" at bounding box center [385, 364] width 22 height 17
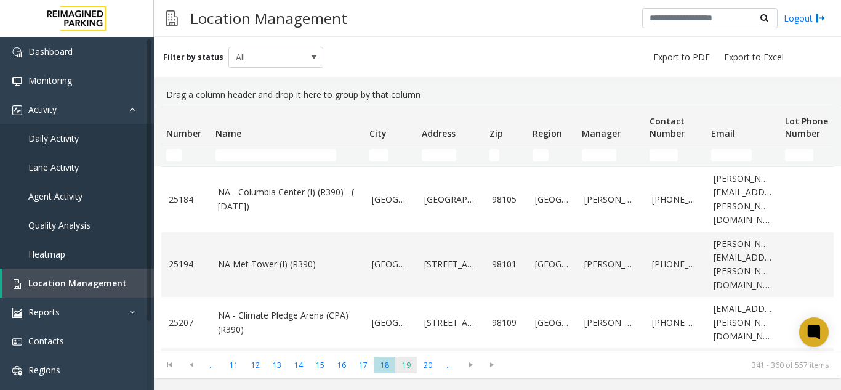
click at [402, 364] on span "19" at bounding box center [406, 364] width 22 height 17
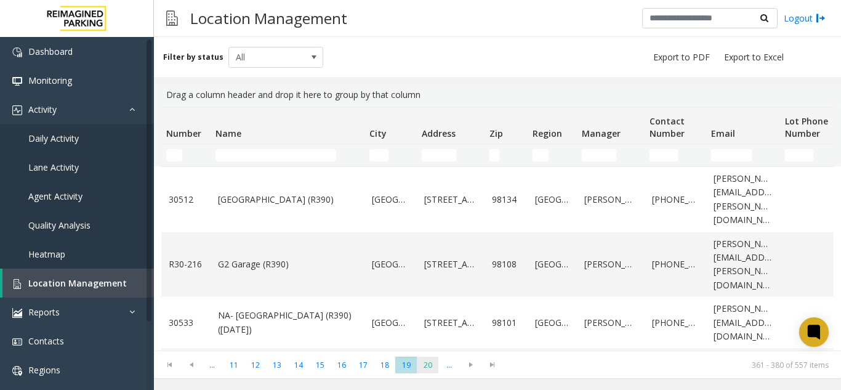
click at [424, 364] on span "20" at bounding box center [428, 364] width 22 height 17
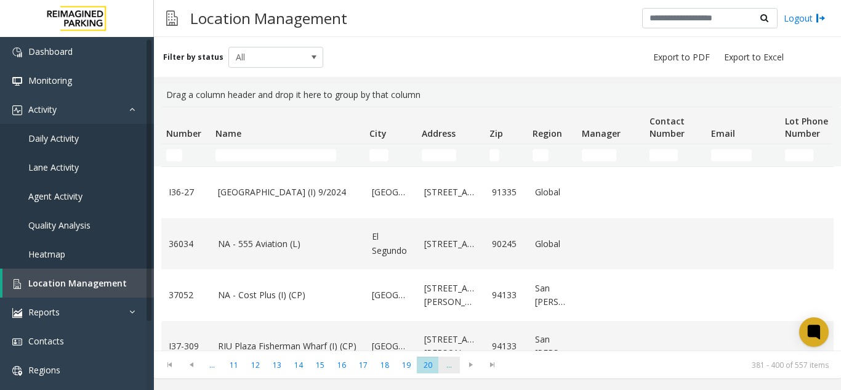
click at [444, 364] on span "..." at bounding box center [449, 364] width 22 height 17
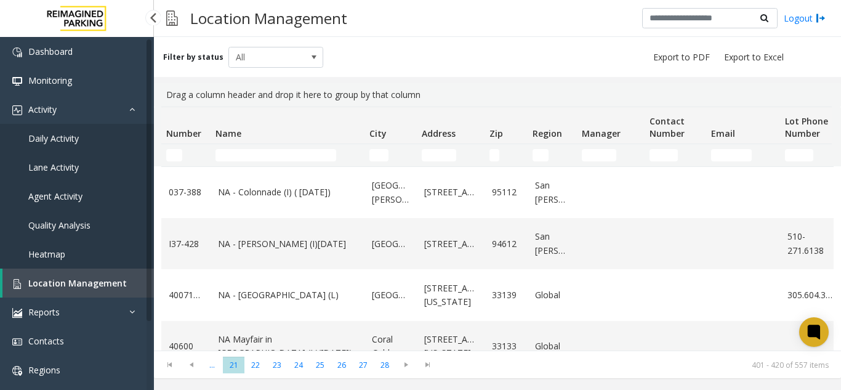
click at [77, 286] on span "Location Management" at bounding box center [77, 283] width 98 height 12
click at [234, 151] on input "Name Filter" at bounding box center [275, 155] width 121 height 12
click at [89, 126] on link "Daily Activity" at bounding box center [77, 138] width 154 height 29
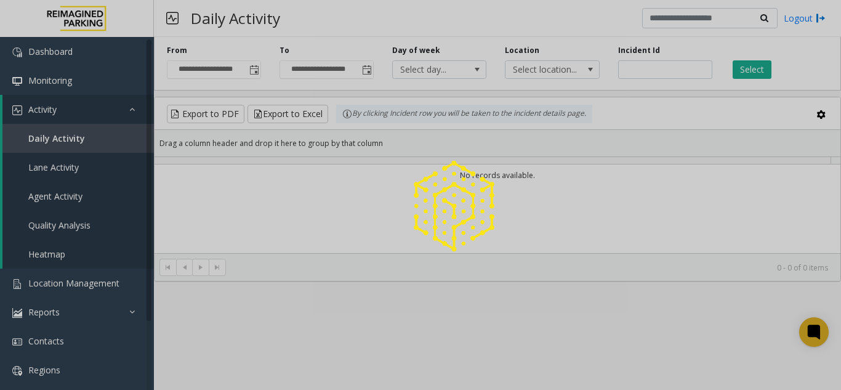
click at [686, 63] on div at bounding box center [420, 195] width 841 height 390
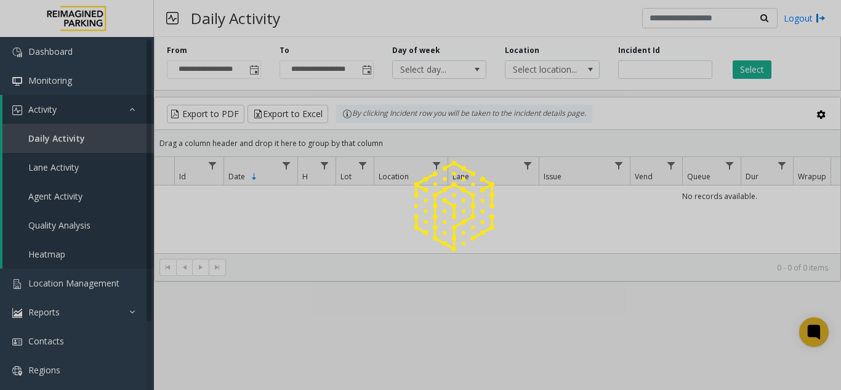
click at [684, 64] on div at bounding box center [420, 195] width 841 height 390
click at [684, 64] on input "number" at bounding box center [665, 69] width 94 height 18
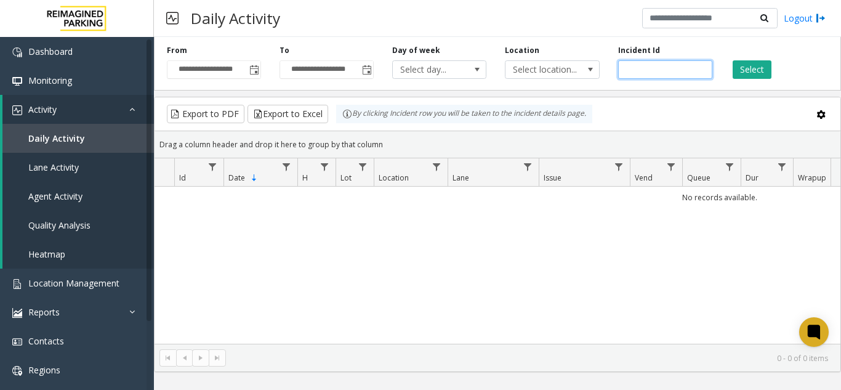
click at [684, 64] on input "number" at bounding box center [665, 69] width 94 height 18
paste input "*******"
type input "*******"
click at [755, 68] on button "Select" at bounding box center [751, 69] width 39 height 18
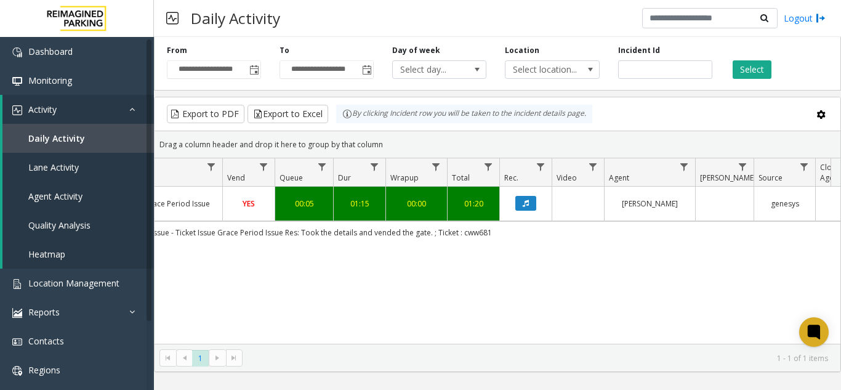
scroll to position [0, 382]
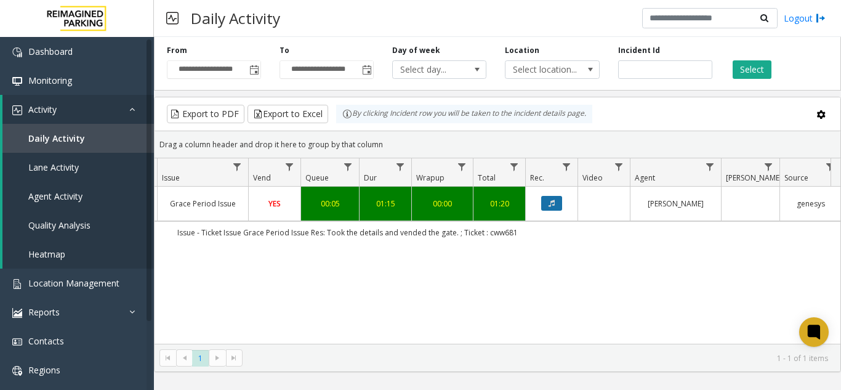
click at [550, 207] on icon "Data table" at bounding box center [551, 202] width 6 height 7
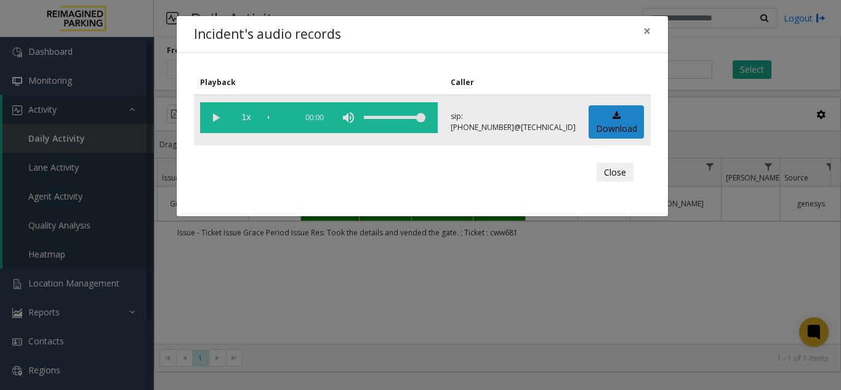
click at [206, 121] on vg-play-pause at bounding box center [215, 117] width 31 height 31
click at [209, 118] on vg-play-pause at bounding box center [215, 117] width 31 height 31
click at [211, 121] on vg-play-pause at bounding box center [215, 117] width 31 height 31
click at [214, 118] on vg-play-pause at bounding box center [215, 117] width 31 height 31
click at [214, 112] on vg-play-pause at bounding box center [215, 117] width 31 height 31
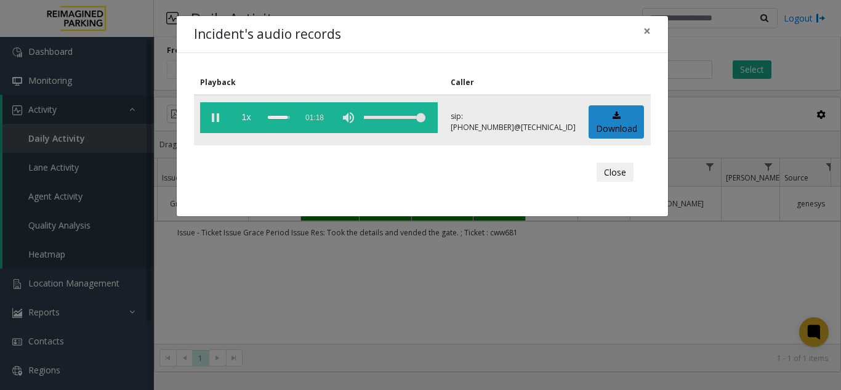
click at [268, 116] on vg-controls "1x 01:18" at bounding box center [319, 117] width 238 height 31
drag, startPoint x: 267, startPoint y: 116, endPoint x: 396, endPoint y: 60, distance: 140.3
click at [275, 110] on vg-controls "1x 01:18" at bounding box center [319, 117] width 238 height 31
click at [648, 26] on span "×" at bounding box center [646, 30] width 7 height 17
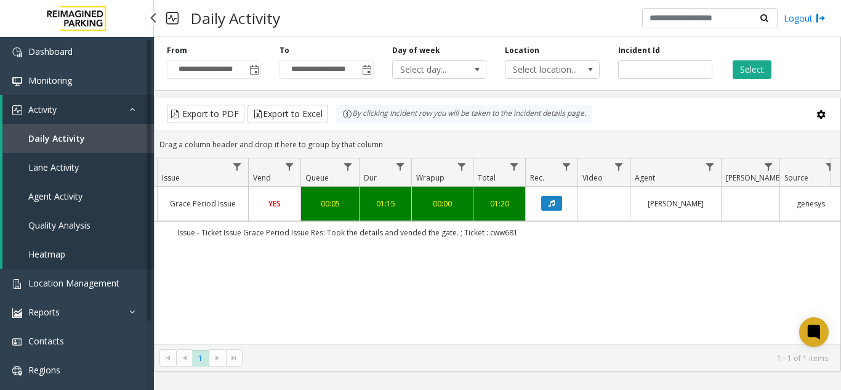
click at [104, 247] on link "Heatmap" at bounding box center [77, 253] width 151 height 29
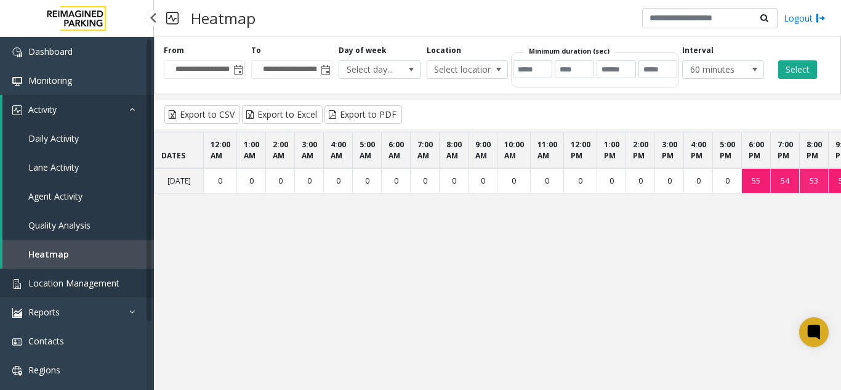
click at [92, 286] on span "Location Management" at bounding box center [73, 283] width 91 height 12
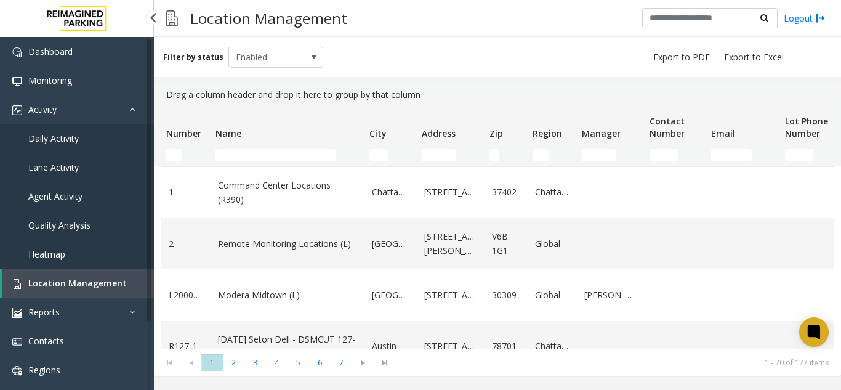
click at [74, 137] on span "Daily Activity" at bounding box center [53, 138] width 50 height 12
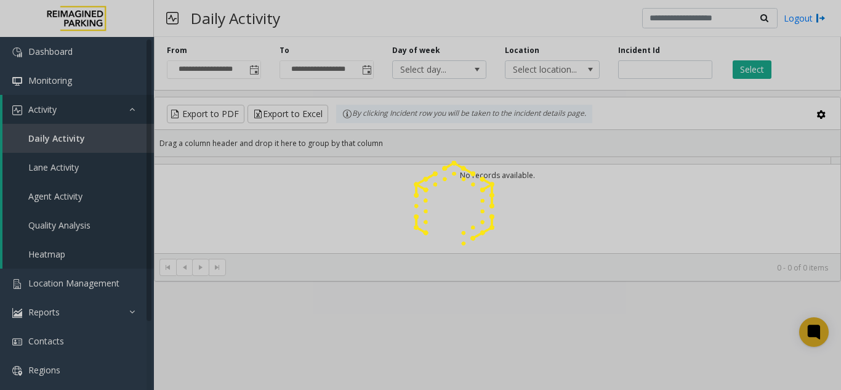
click at [659, 70] on div at bounding box center [420, 195] width 841 height 390
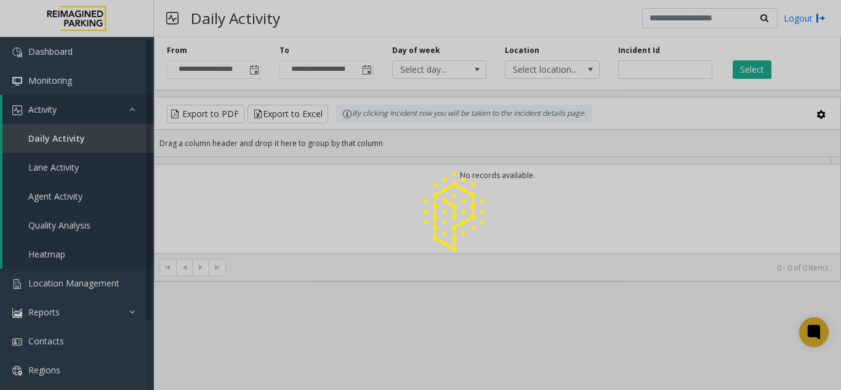
click at [659, 70] on div at bounding box center [420, 195] width 841 height 390
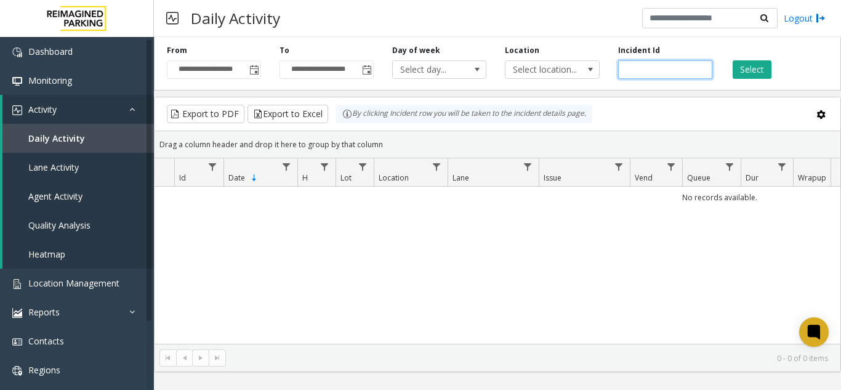
click at [659, 70] on input "number" at bounding box center [665, 69] width 94 height 18
paste input "*******"
type input "*******"
click at [740, 72] on button "Select" at bounding box center [751, 69] width 39 height 18
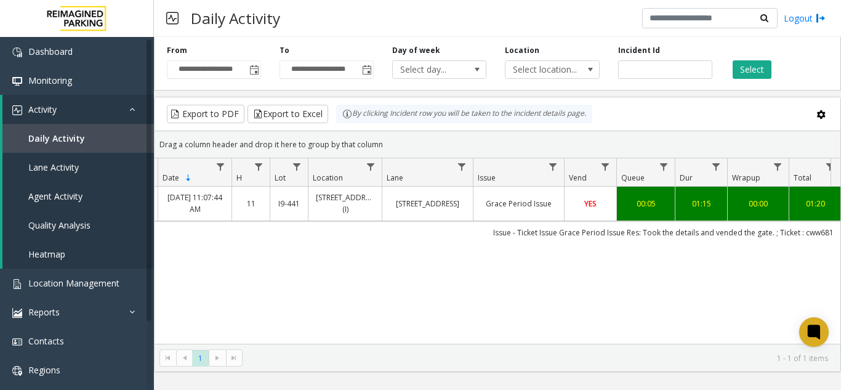
scroll to position [0, 165]
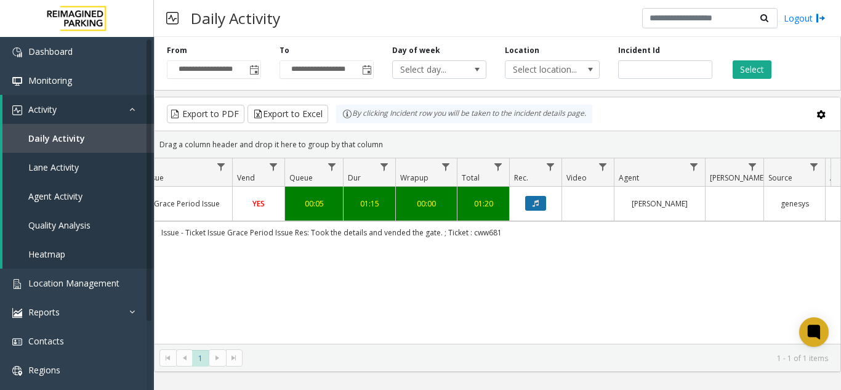
click at [531, 203] on button "Data table" at bounding box center [535, 203] width 21 height 15
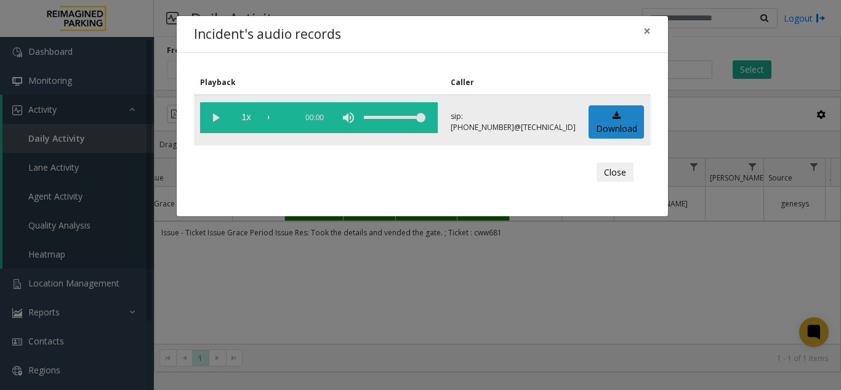
click at [215, 118] on vg-play-pause at bounding box center [215, 117] width 31 height 31
click at [645, 34] on span "×" at bounding box center [646, 30] width 7 height 17
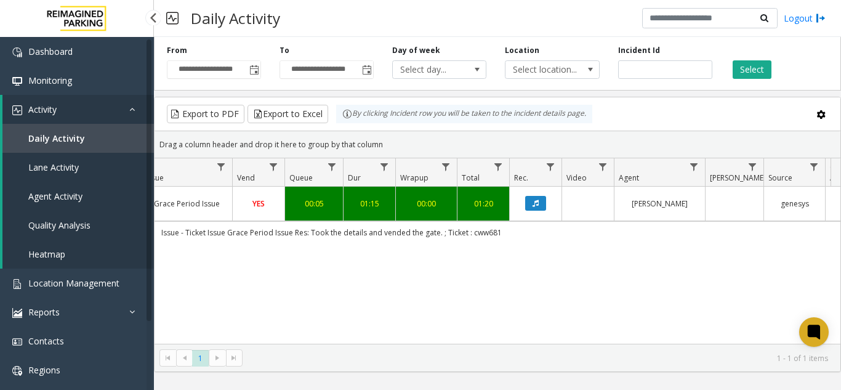
click at [118, 267] on link "Heatmap" at bounding box center [77, 253] width 151 height 29
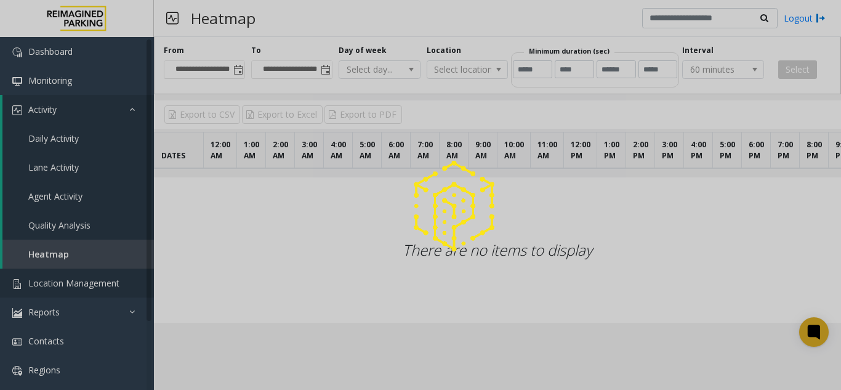
click at [105, 291] on div at bounding box center [420, 195] width 841 height 390
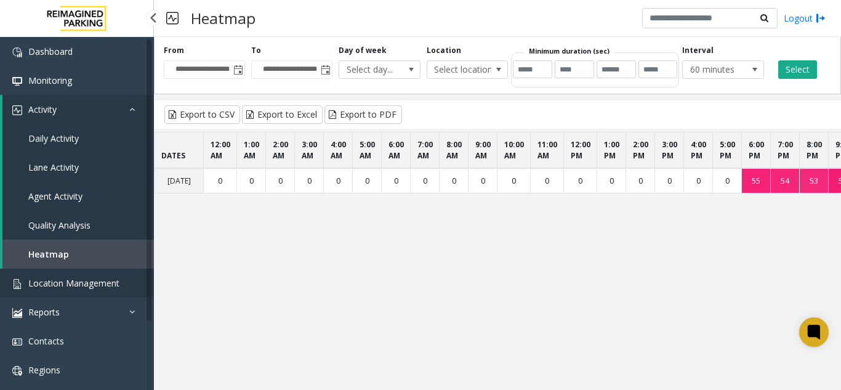
click at [49, 289] on link "Location Management" at bounding box center [77, 282] width 154 height 29
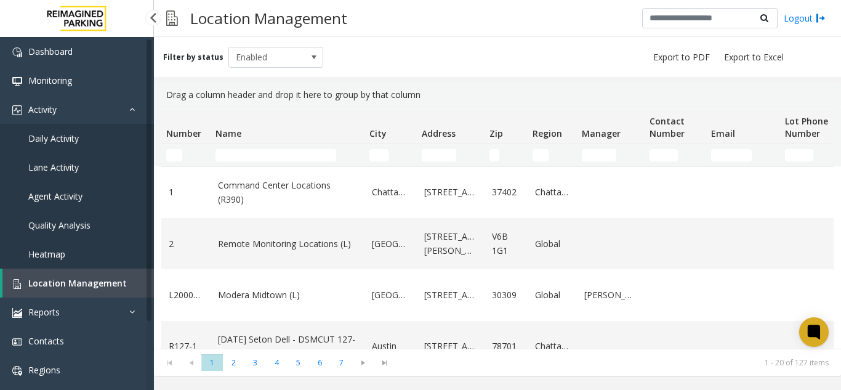
click at [102, 290] on link "Location Management" at bounding box center [77, 282] width 151 height 29
click at [811, 332] on icon at bounding box center [813, 331] width 9 height 9
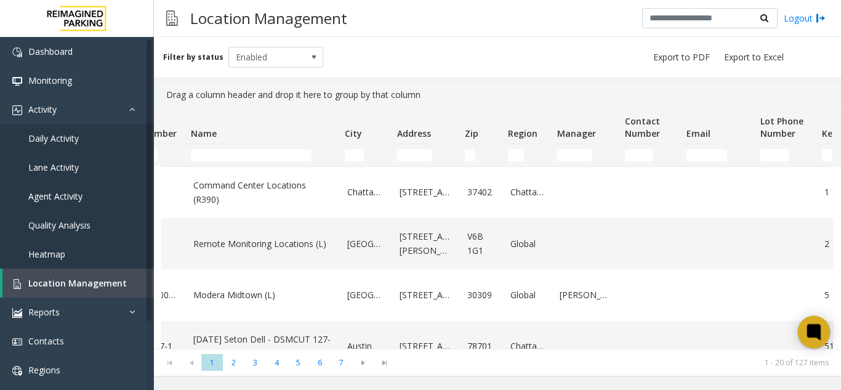
click at [811, 334] on icon at bounding box center [813, 331] width 9 height 9
click at [231, 164] on td "Name Filter" at bounding box center [263, 155] width 154 height 22
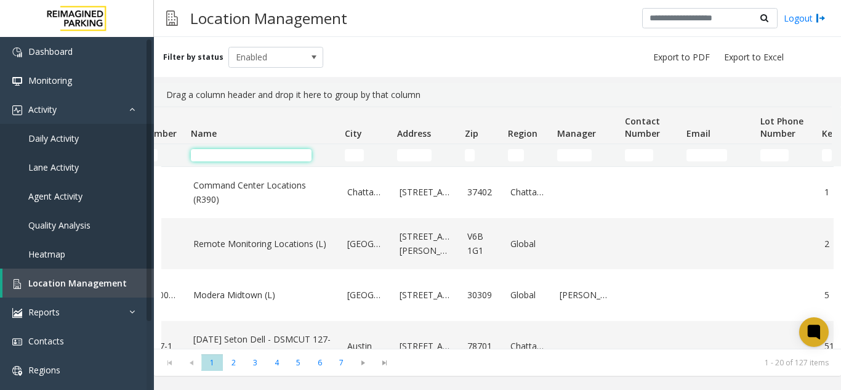
click at [224, 160] on input "Name Filter" at bounding box center [251, 155] width 121 height 12
type input "*"
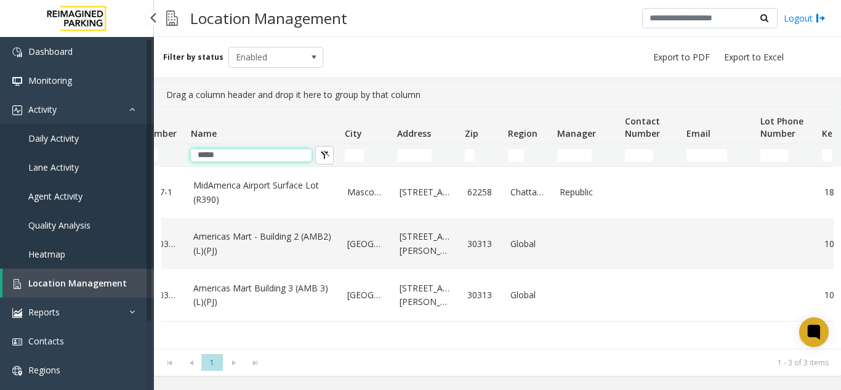
type input "*****"
click at [56, 281] on span "Location Management" at bounding box center [77, 283] width 98 height 12
click at [260, 148] on td "*****" at bounding box center [263, 155] width 154 height 22
click at [265, 153] on input "*****" at bounding box center [251, 155] width 121 height 12
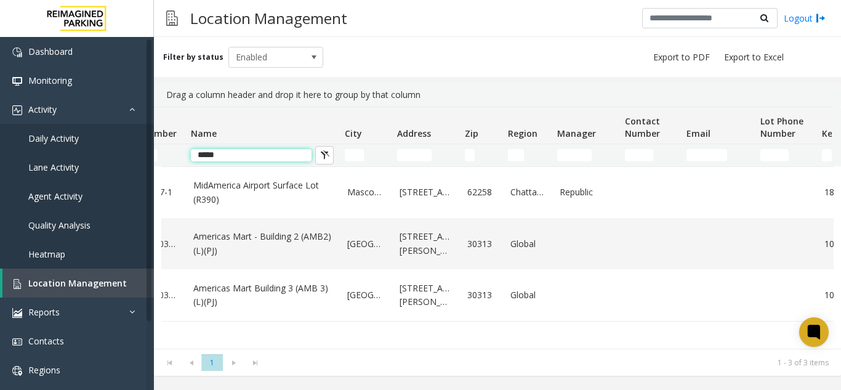
click at [265, 153] on input "*****" at bounding box center [251, 155] width 121 height 12
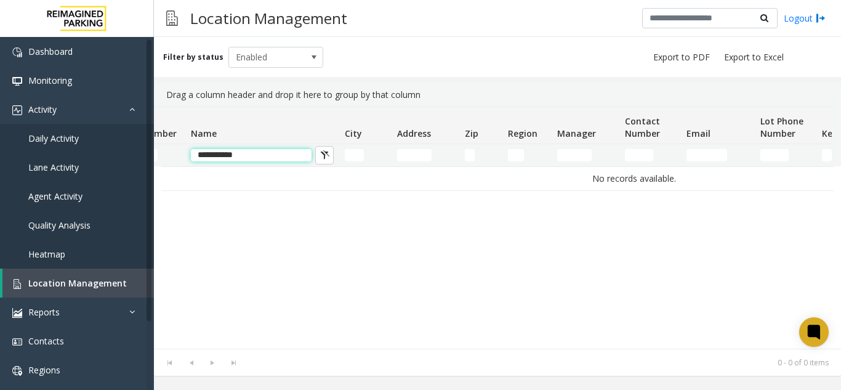
click at [250, 160] on input "**********" at bounding box center [251, 155] width 121 height 12
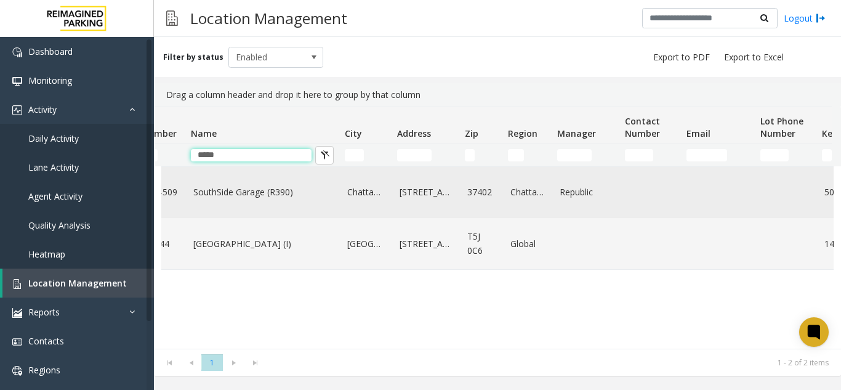
type input "*****"
click at [276, 200] on td "SouthSide Garage (R390)" at bounding box center [263, 192] width 154 height 51
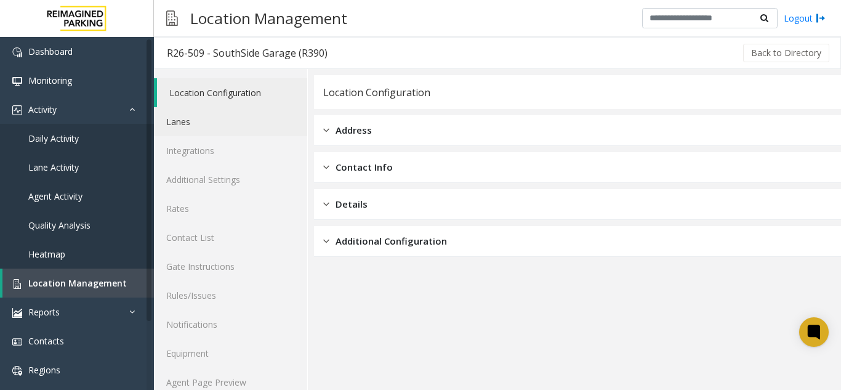
click at [193, 133] on link "Lanes" at bounding box center [230, 121] width 153 height 29
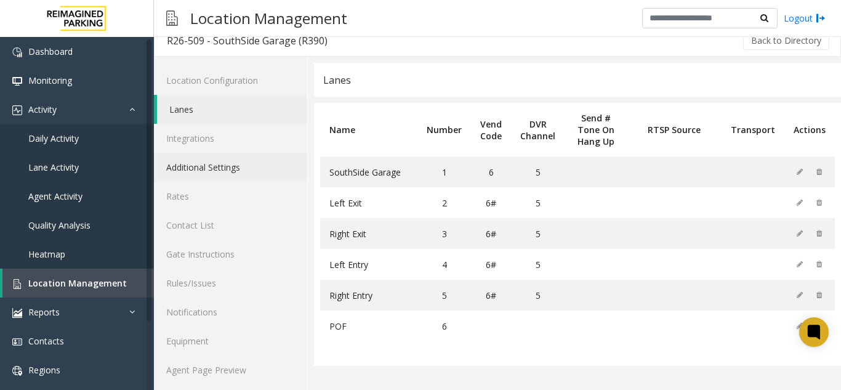
scroll to position [16, 0]
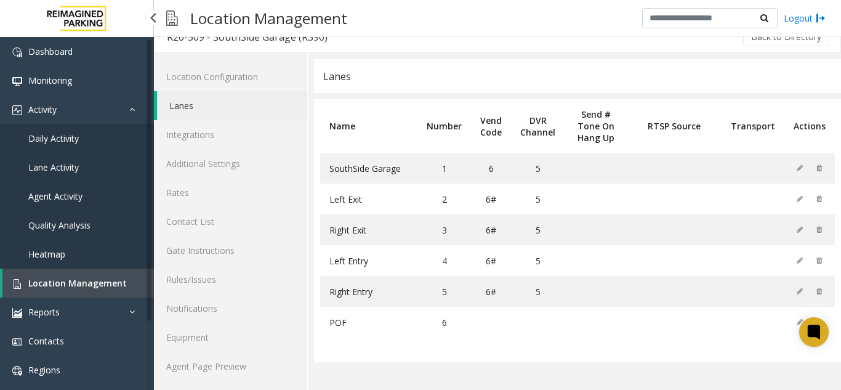
click at [109, 292] on link "Location Management" at bounding box center [77, 282] width 151 height 29
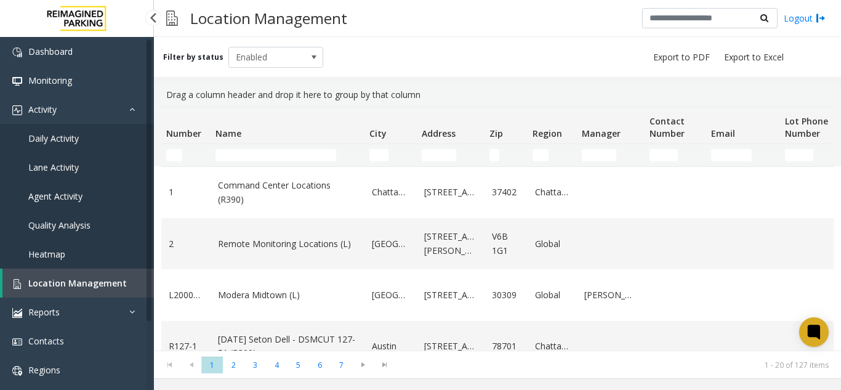
click at [110, 137] on link "Daily Activity" at bounding box center [77, 138] width 154 height 29
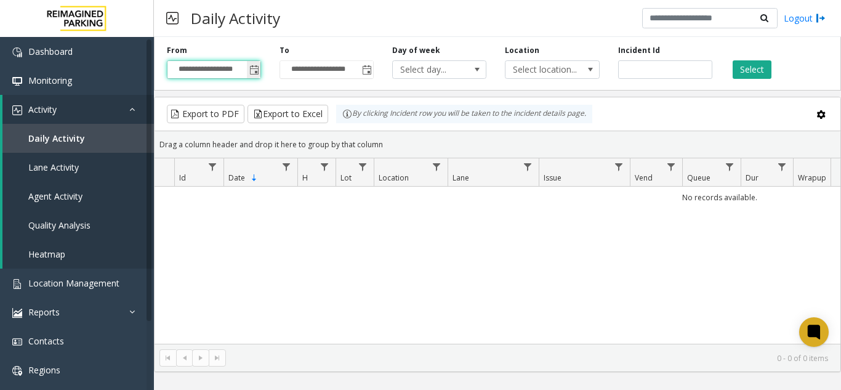
click at [246, 74] on input "**********" at bounding box center [213, 69] width 93 height 17
click at [254, 80] on div "**********" at bounding box center [497, 61] width 687 height 58
click at [256, 78] on span "Toggle popup" at bounding box center [254, 70] width 14 height 20
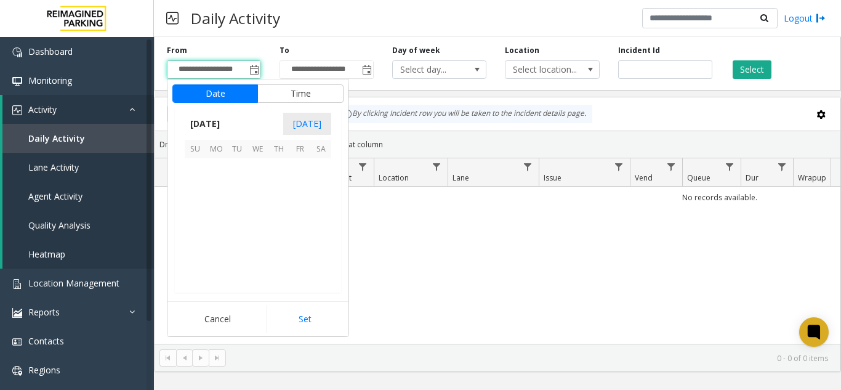
scroll to position [220899, 0]
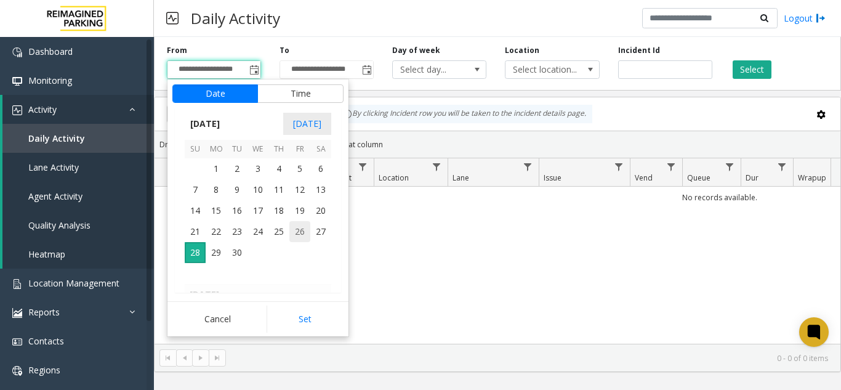
click at [292, 233] on span "26" at bounding box center [299, 231] width 21 height 21
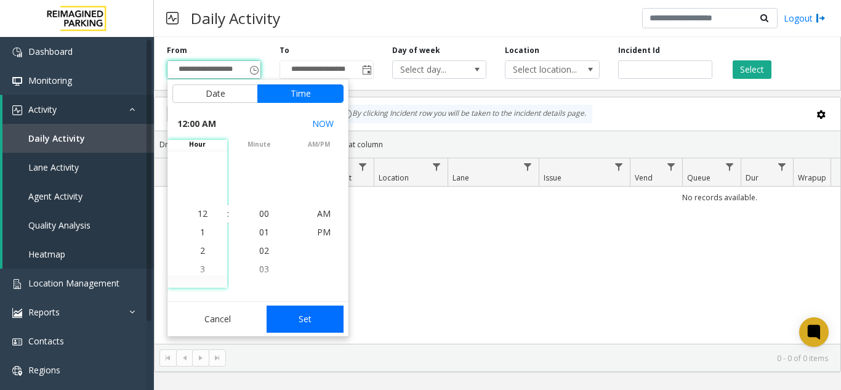
click at [303, 309] on button "Set" at bounding box center [306, 318] width 78 height 27
type input "**********"
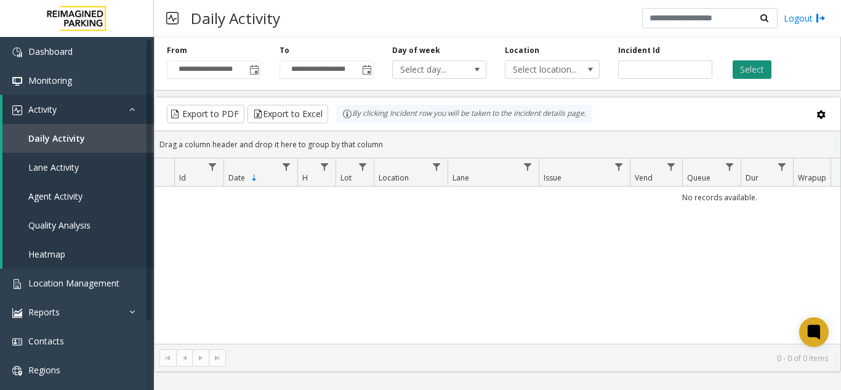
click at [747, 71] on button "Select" at bounding box center [751, 69] width 39 height 18
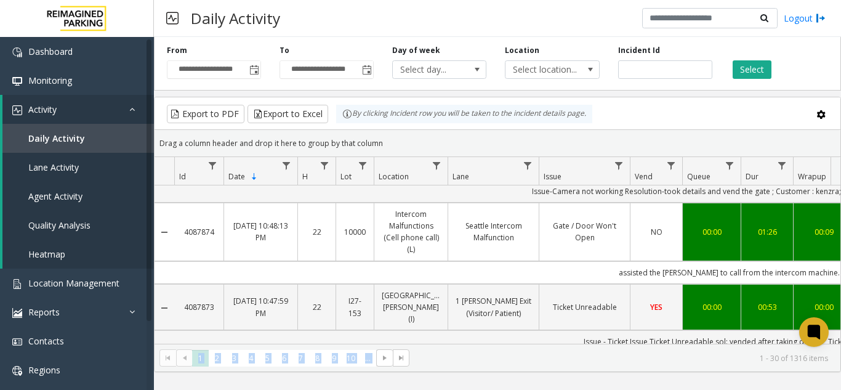
drag, startPoint x: 468, startPoint y: 346, endPoint x: 535, endPoint y: 338, distance: 67.0
click at [535, 338] on kendo-grid "Export to PDF Export to Excel By clicking Incident row you will be taken to the…" at bounding box center [497, 234] width 687 height 275
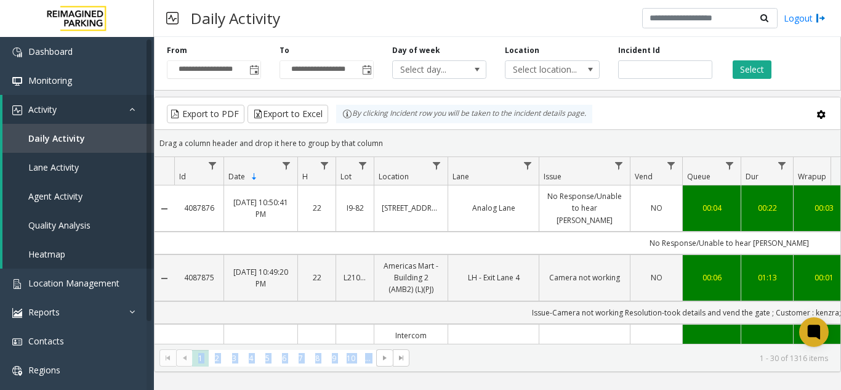
click at [578, 139] on div "Drag a column header and drop it here to group by that column" at bounding box center [497, 143] width 686 height 22
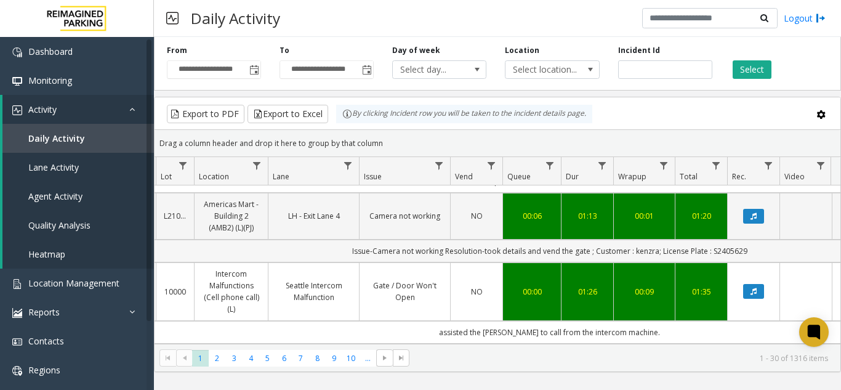
scroll to position [123, 180]
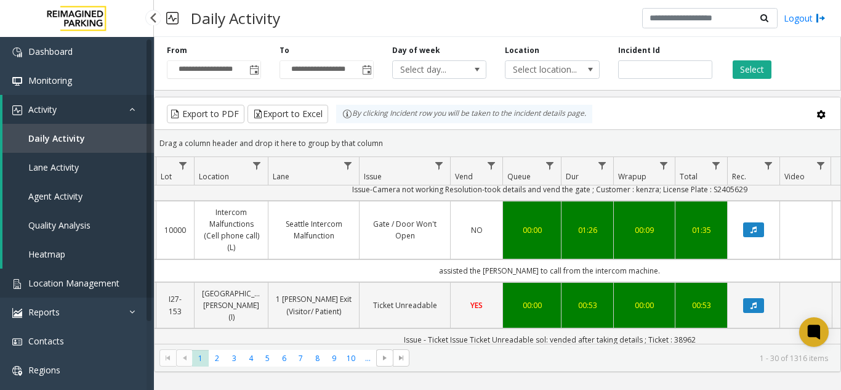
click at [84, 273] on link "Location Management" at bounding box center [77, 282] width 154 height 29
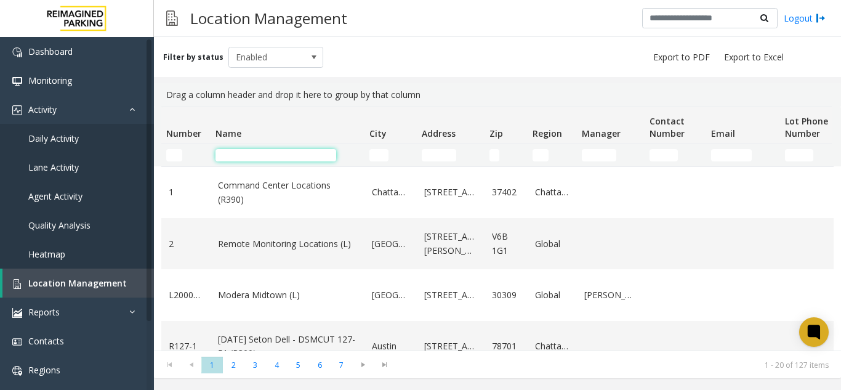
click at [259, 153] on input "Name Filter" at bounding box center [275, 155] width 121 height 12
click at [257, 153] on input "Name Filter" at bounding box center [275, 155] width 121 height 12
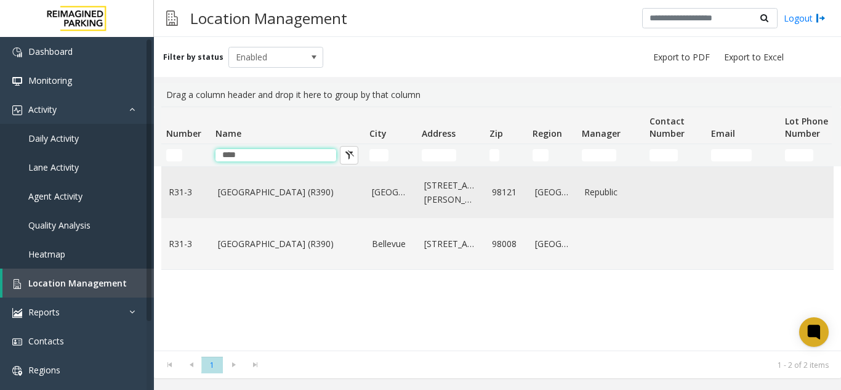
type input "****"
click at [252, 188] on link "[GEOGRAPHIC_DATA] (R390)" at bounding box center [287, 192] width 139 height 14
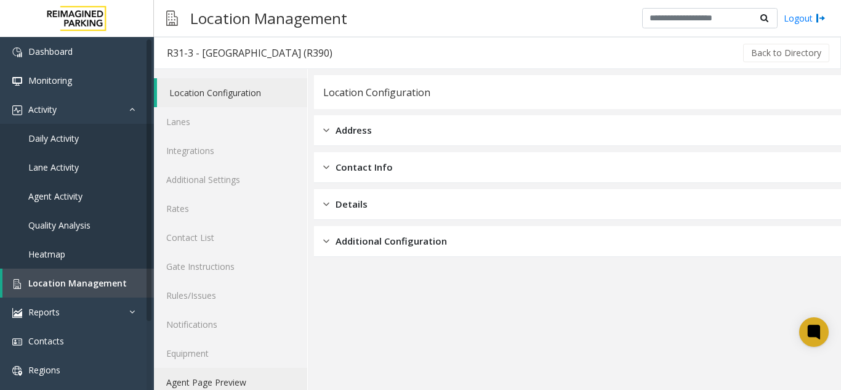
click at [274, 375] on link "Agent Page Preview" at bounding box center [230, 381] width 153 height 29
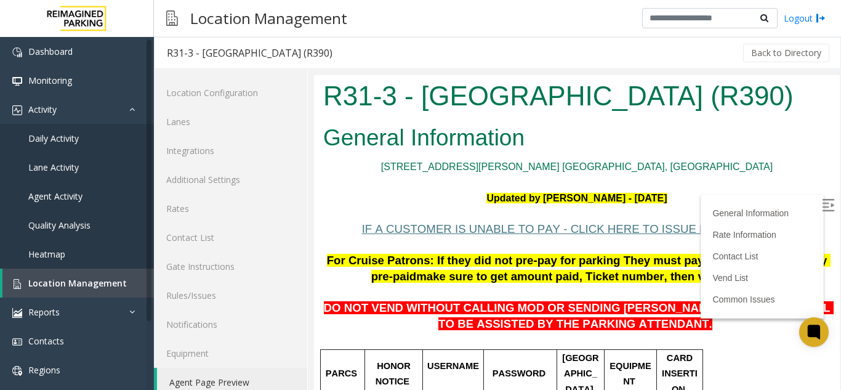
click at [822, 206] on img at bounding box center [828, 205] width 12 height 12
click at [116, 282] on span "Location Management" at bounding box center [77, 283] width 98 height 12
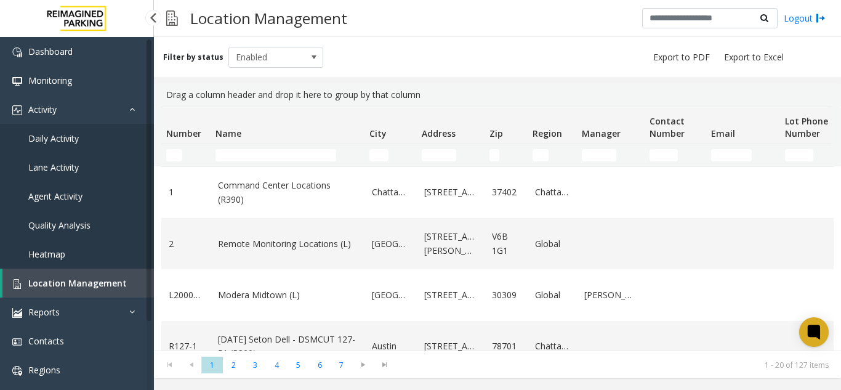
click at [103, 131] on link "Daily Activity" at bounding box center [77, 138] width 154 height 29
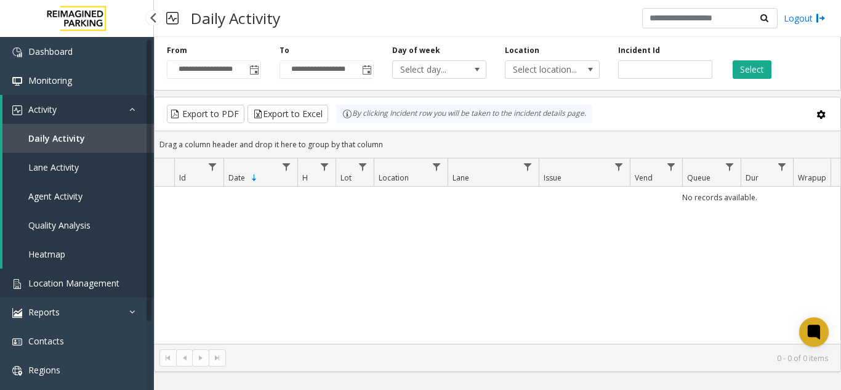
click at [95, 294] on link "Location Management" at bounding box center [77, 282] width 154 height 29
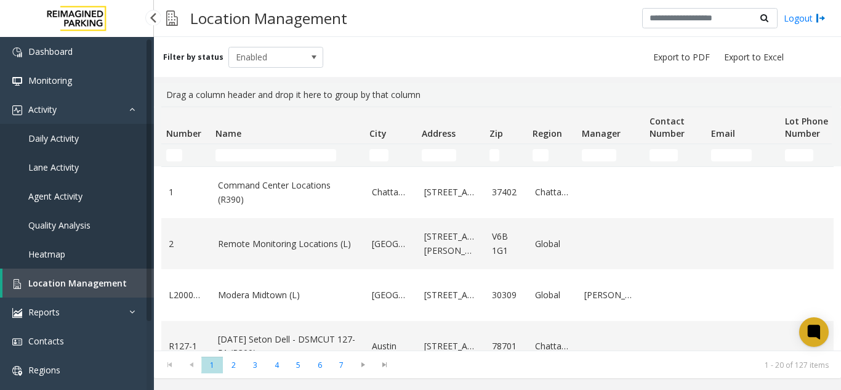
click at [103, 138] on link "Daily Activity" at bounding box center [77, 138] width 154 height 29
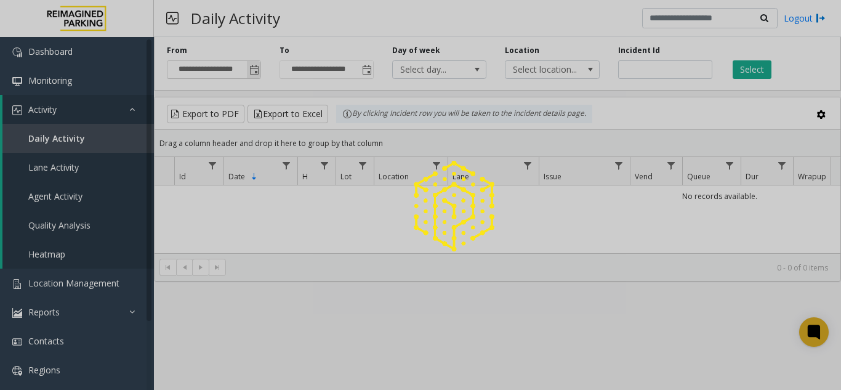
drag, startPoint x: 260, startPoint y: 73, endPoint x: 256, endPoint y: 66, distance: 8.6
click at [259, 67] on span "Toggle popup" at bounding box center [254, 70] width 14 height 20
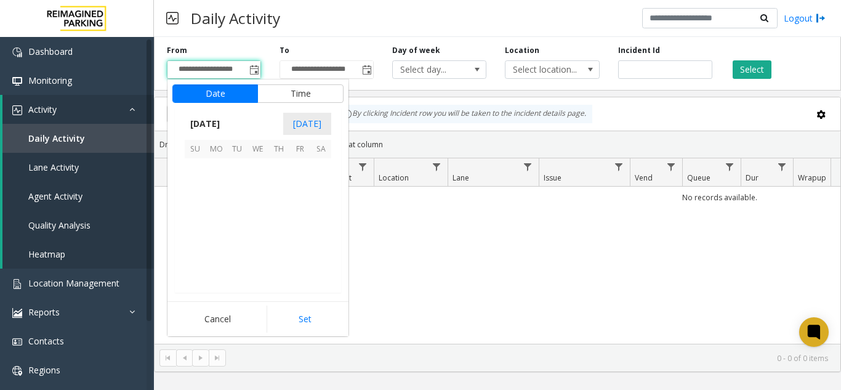
scroll to position [220899, 0]
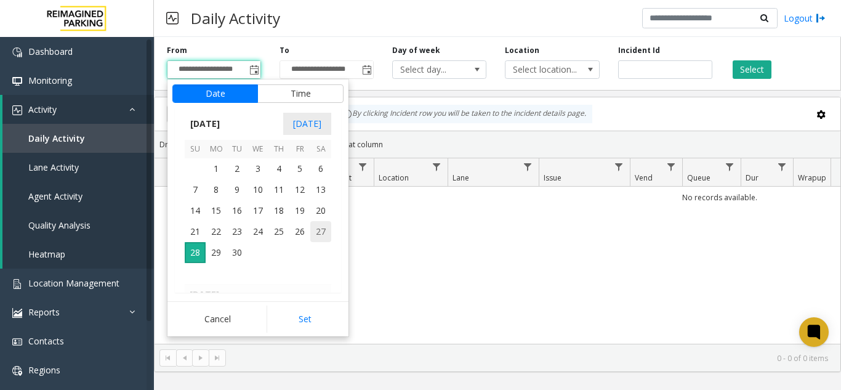
click at [316, 224] on span "27" at bounding box center [320, 231] width 21 height 21
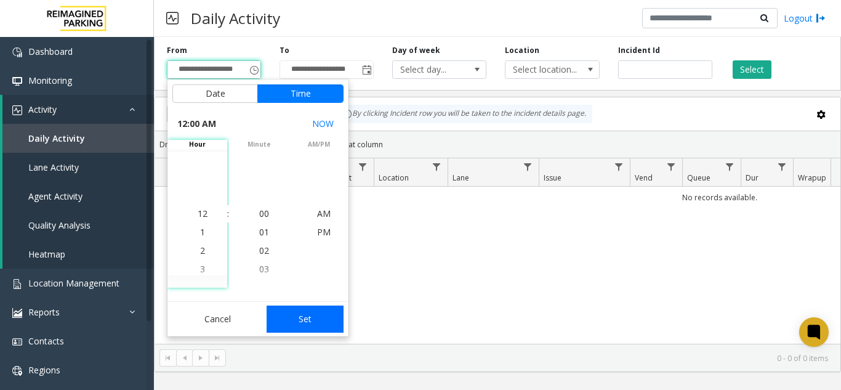
click at [315, 325] on button "Set" at bounding box center [306, 318] width 78 height 27
type input "**********"
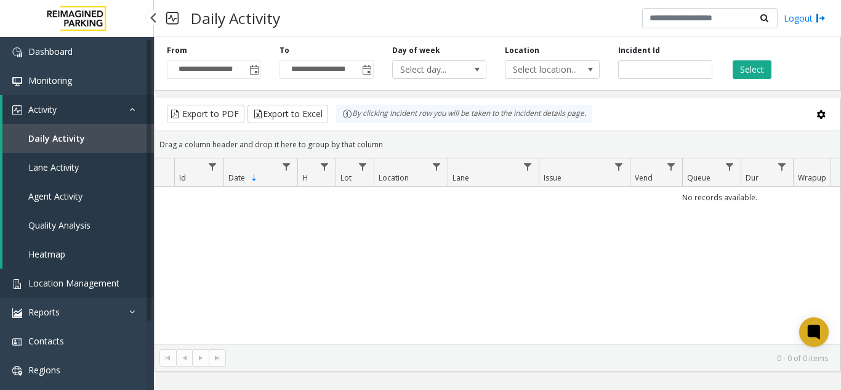
click at [76, 278] on span "Location Management" at bounding box center [73, 283] width 91 height 12
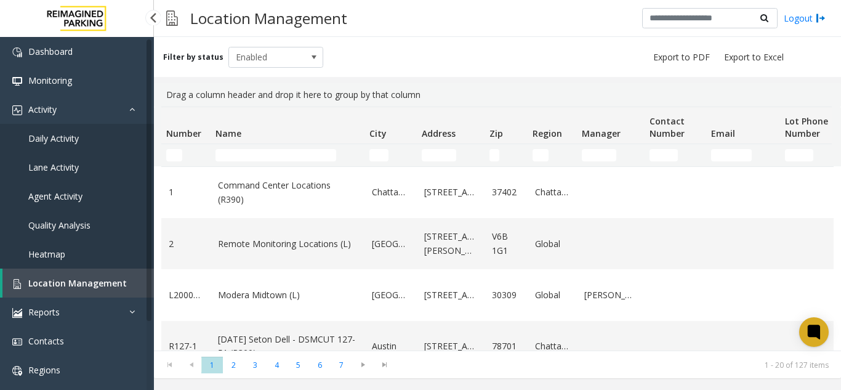
click at [93, 146] on link "Daily Activity" at bounding box center [77, 138] width 154 height 29
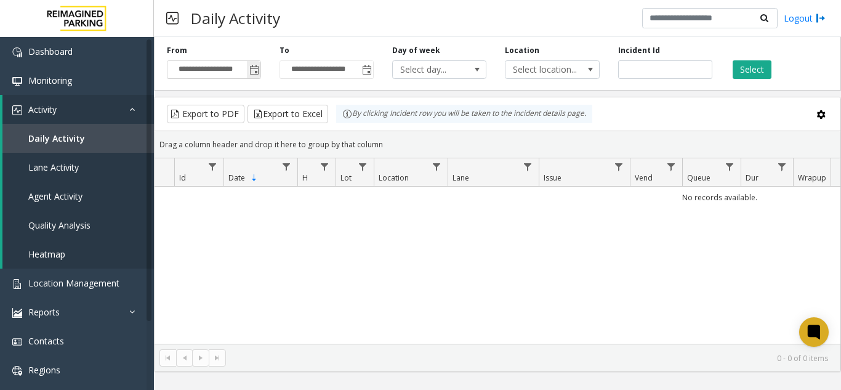
click at [256, 78] on span "Toggle popup" at bounding box center [254, 70] width 14 height 20
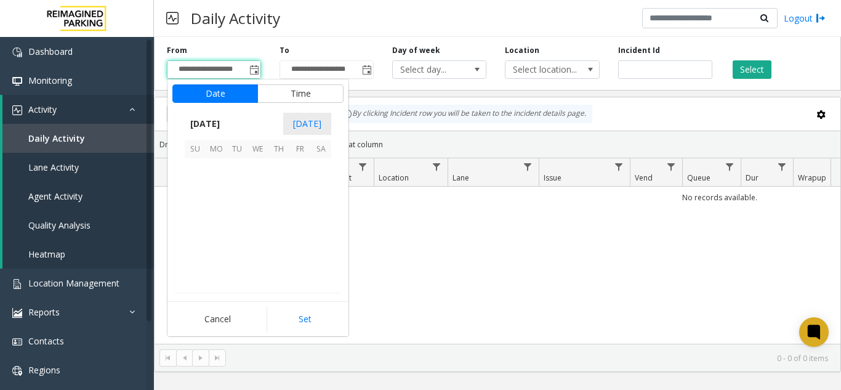
scroll to position [220899, 0]
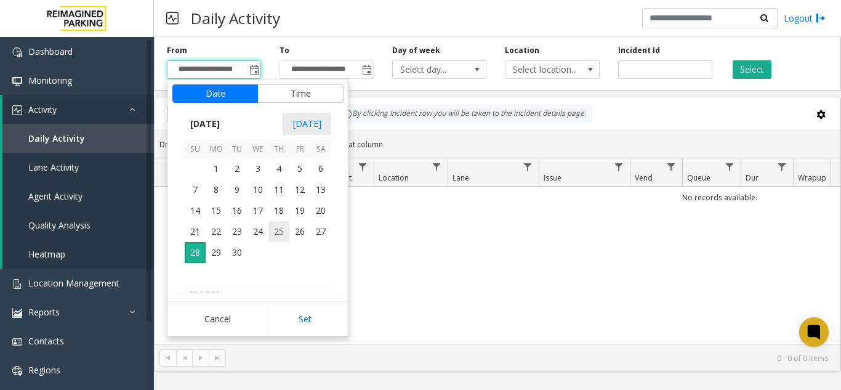
click at [270, 234] on span "25" at bounding box center [278, 231] width 21 height 21
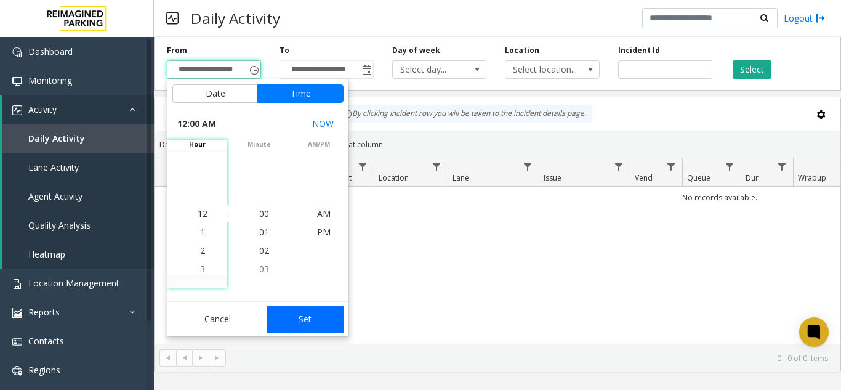
click at [308, 315] on button "Set" at bounding box center [306, 318] width 78 height 27
type input "**********"
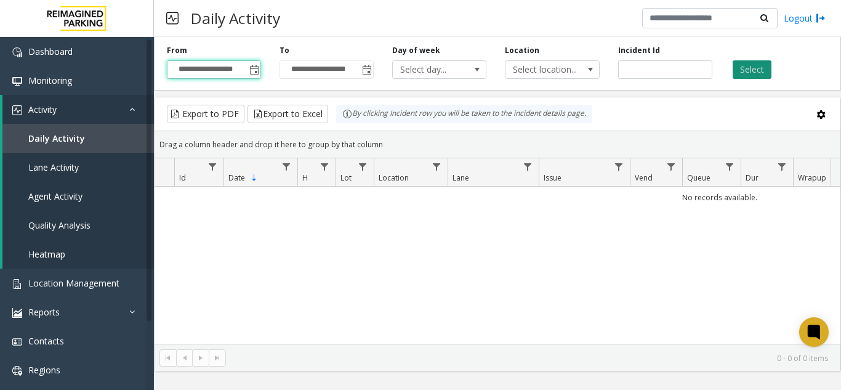
click at [763, 68] on button "Select" at bounding box center [751, 69] width 39 height 18
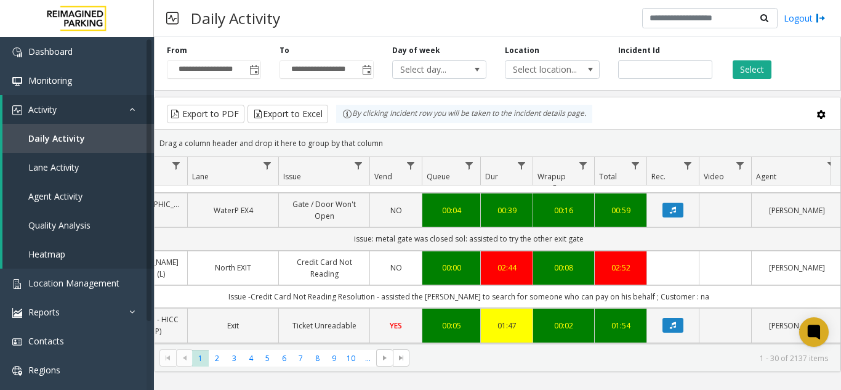
scroll to position [0, 287]
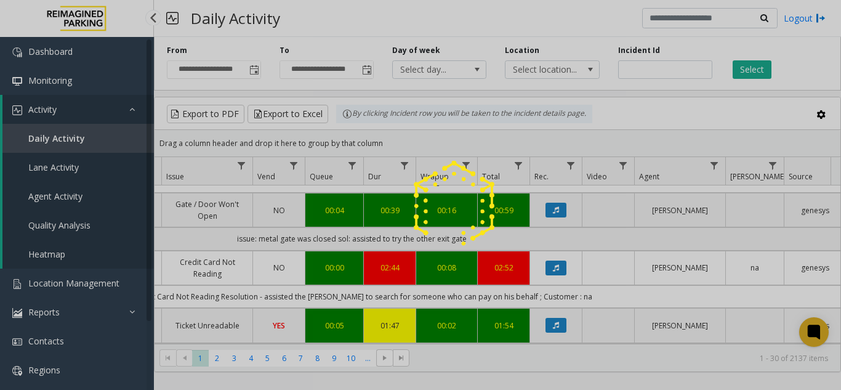
click at [69, 281] on div at bounding box center [420, 195] width 841 height 390
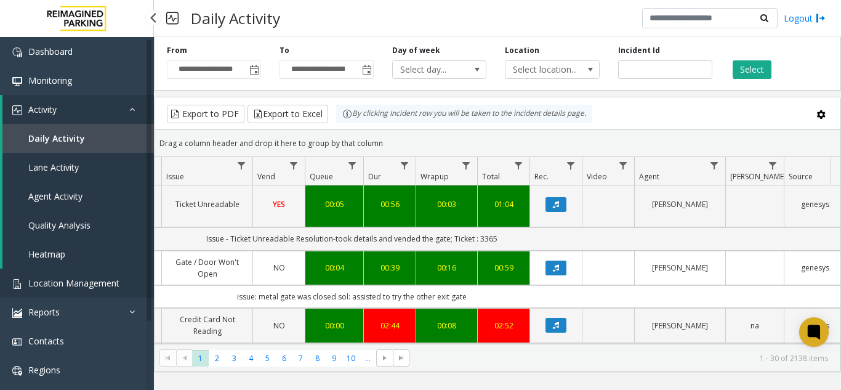
click at [87, 281] on span "Location Management" at bounding box center [73, 283] width 91 height 12
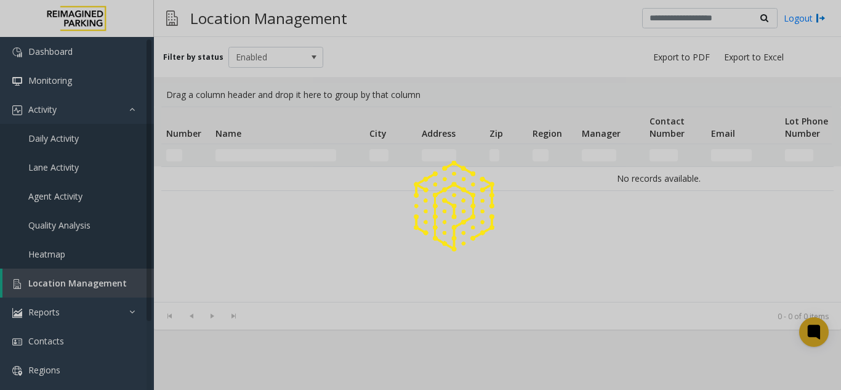
click at [103, 263] on div at bounding box center [420, 195] width 841 height 390
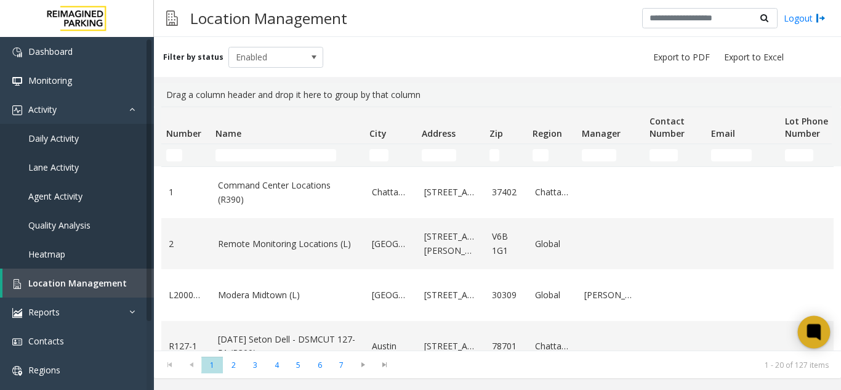
click at [804, 327] on icon at bounding box center [814, 332] width 20 height 20
click at [835, 338] on kendo-grid-list "1 Command Center Locations (R390) [GEOGRAPHIC_DATA] [STREET_ADDRESS][GEOGRAPHIC…" at bounding box center [497, 258] width 687 height 184
click at [820, 342] on div at bounding box center [814, 332] width 33 height 33
click at [810, 334] on icon at bounding box center [813, 331] width 9 height 9
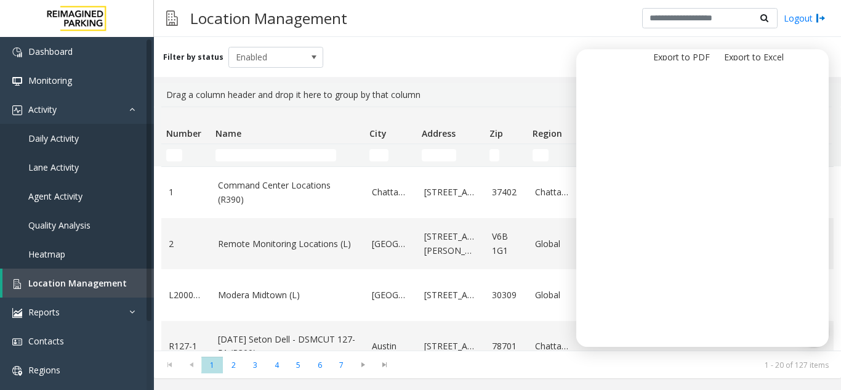
click at [832, 66] on div "Filter by status Enabled" at bounding box center [497, 57] width 687 height 40
